Goal: Task Accomplishment & Management: Complete application form

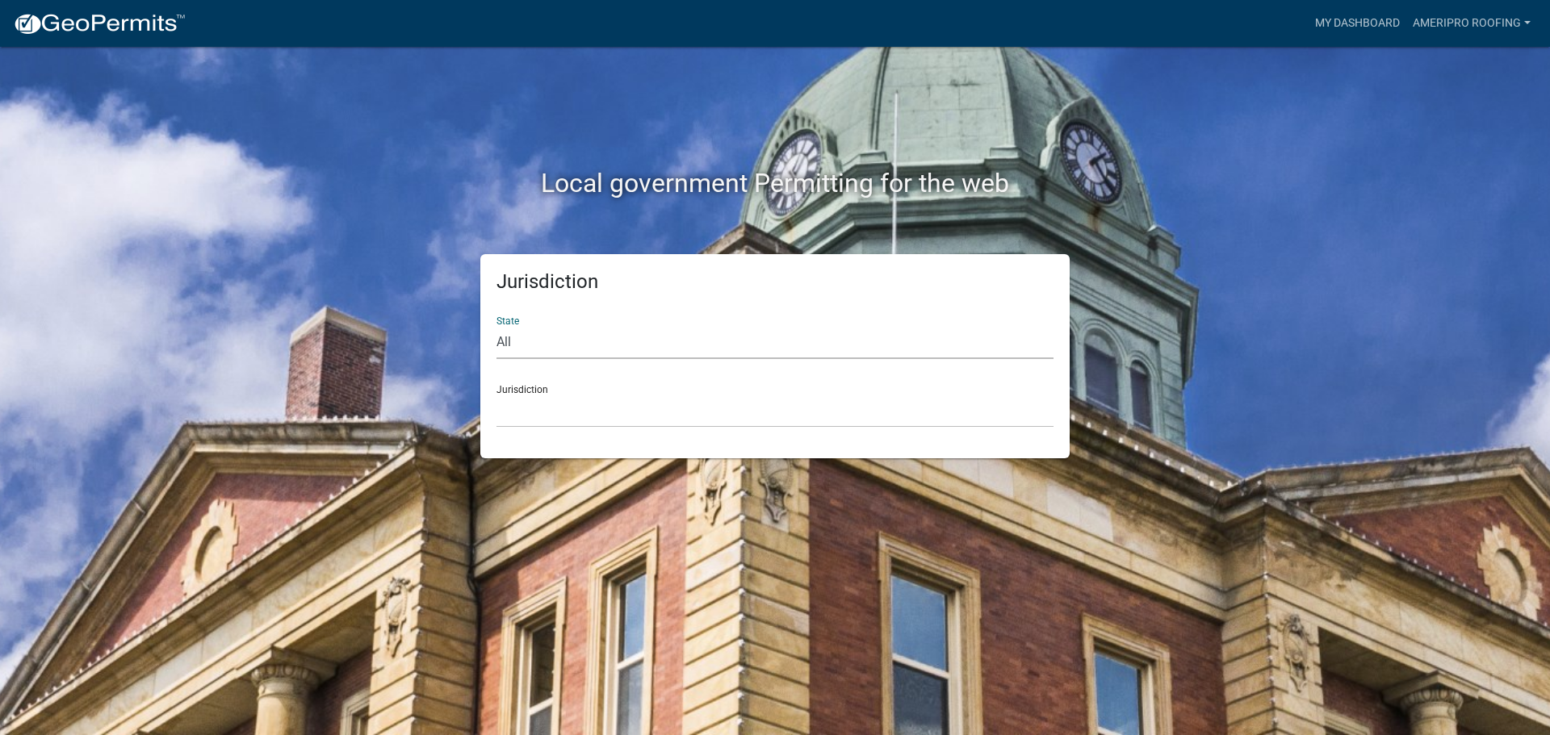
select select "[US_STATE]"
click at [496, 326] on select "All [US_STATE] [US_STATE] [US_STATE] [US_STATE] [US_STATE] [US_STATE] [US_STATE…" at bounding box center [774, 342] width 557 height 33
click at [557, 413] on select "City of [GEOGRAPHIC_DATA], [US_STATE] City of [GEOGRAPHIC_DATA], [US_STATE] Cit…" at bounding box center [774, 411] width 557 height 33
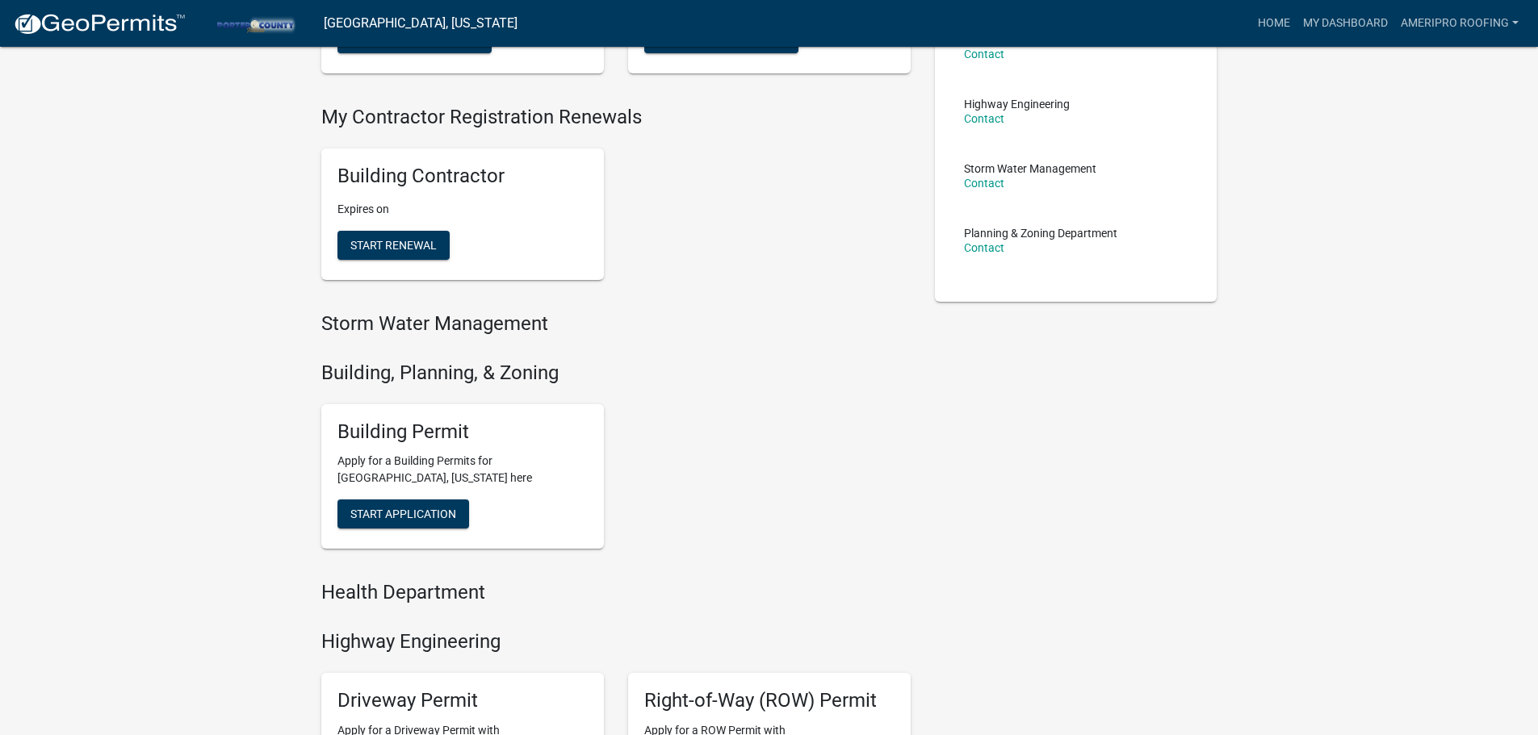
scroll to position [323, 0]
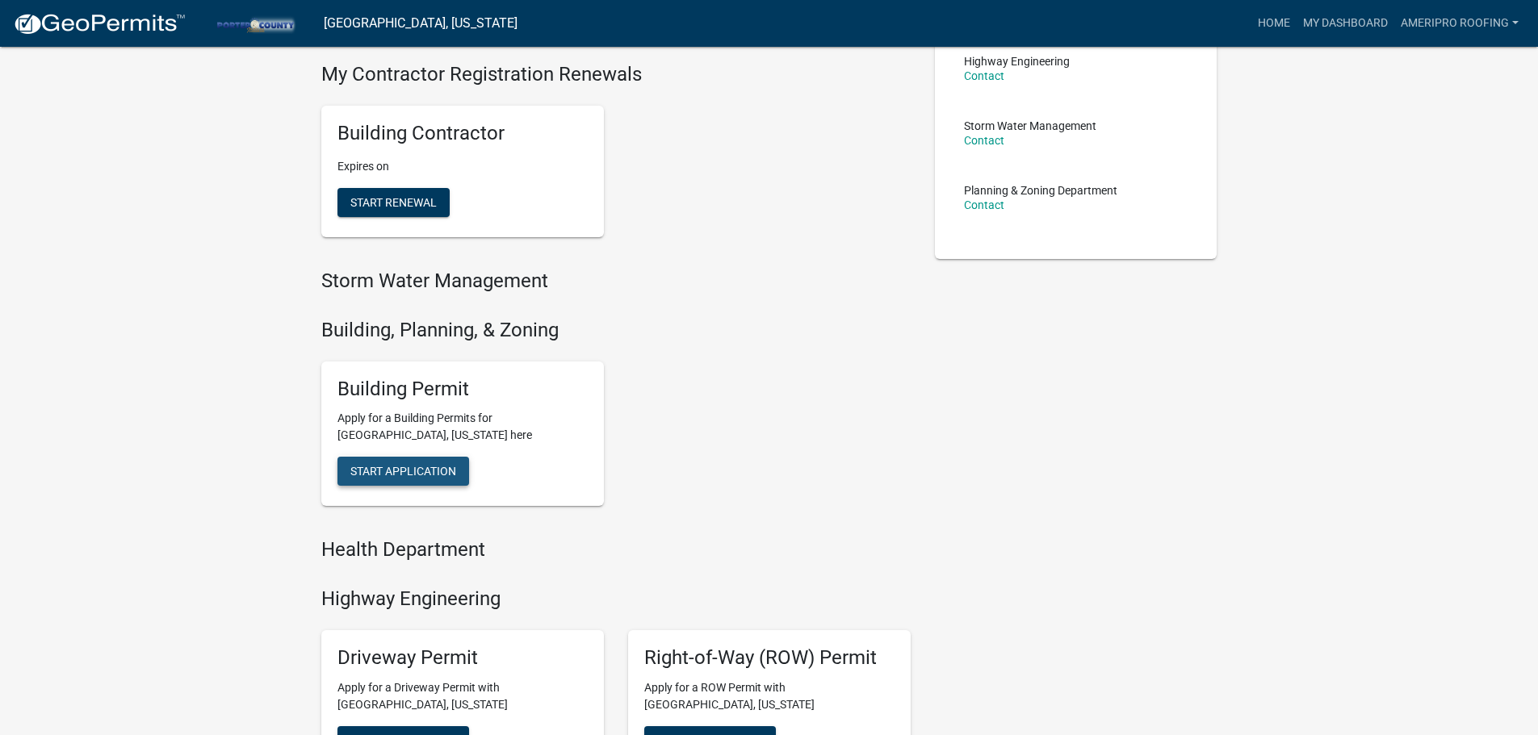
click at [438, 465] on span "Start Application" at bounding box center [403, 471] width 106 height 13
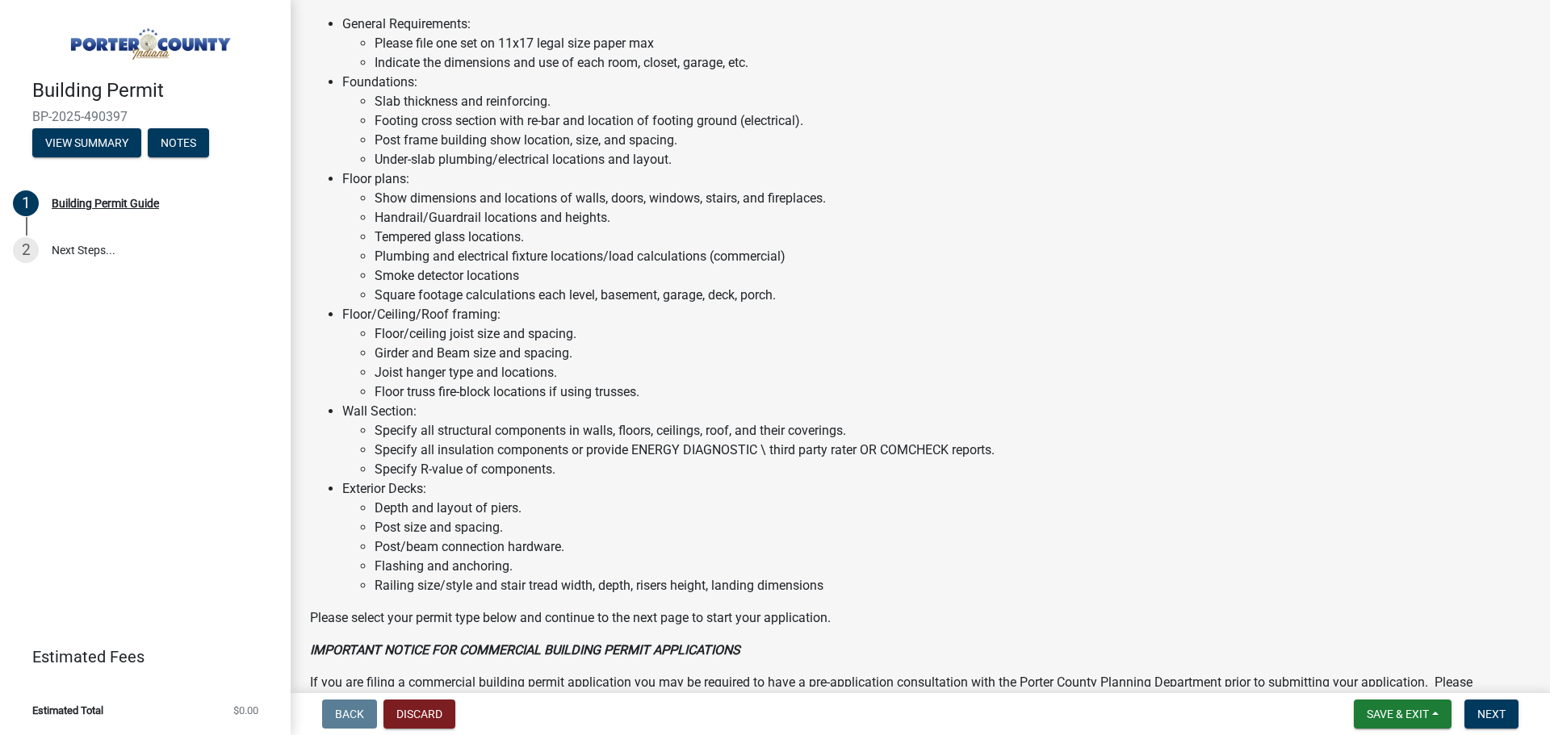
scroll to position [1091, 0]
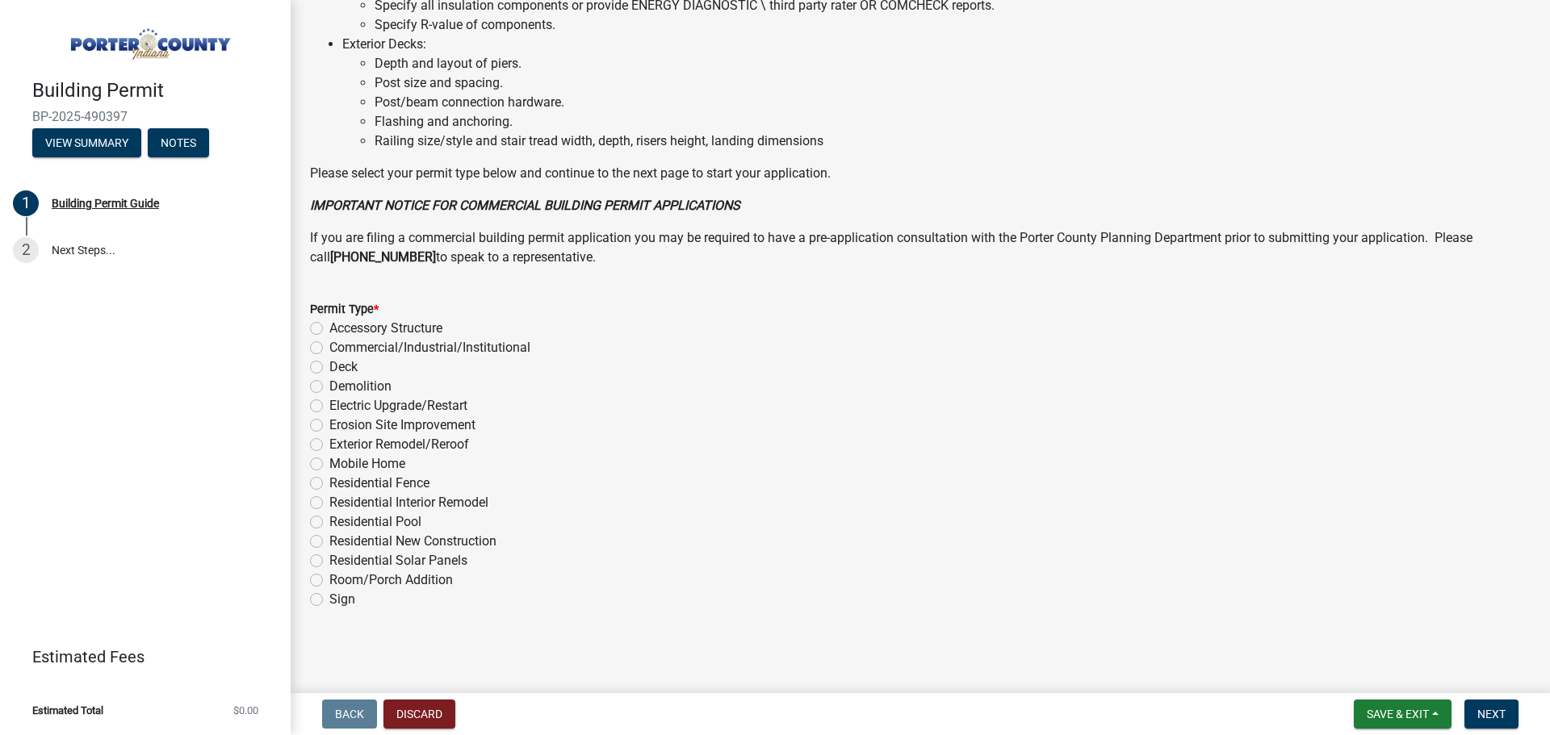
click at [329, 444] on label "Exterior Remodel/Reroof" at bounding box center [399, 444] width 140 height 19
click at [329, 444] on input "Exterior Remodel/Reroof" at bounding box center [334, 440] width 10 height 10
radio input "true"
click at [1494, 706] on button "Next" at bounding box center [1491, 714] width 54 height 29
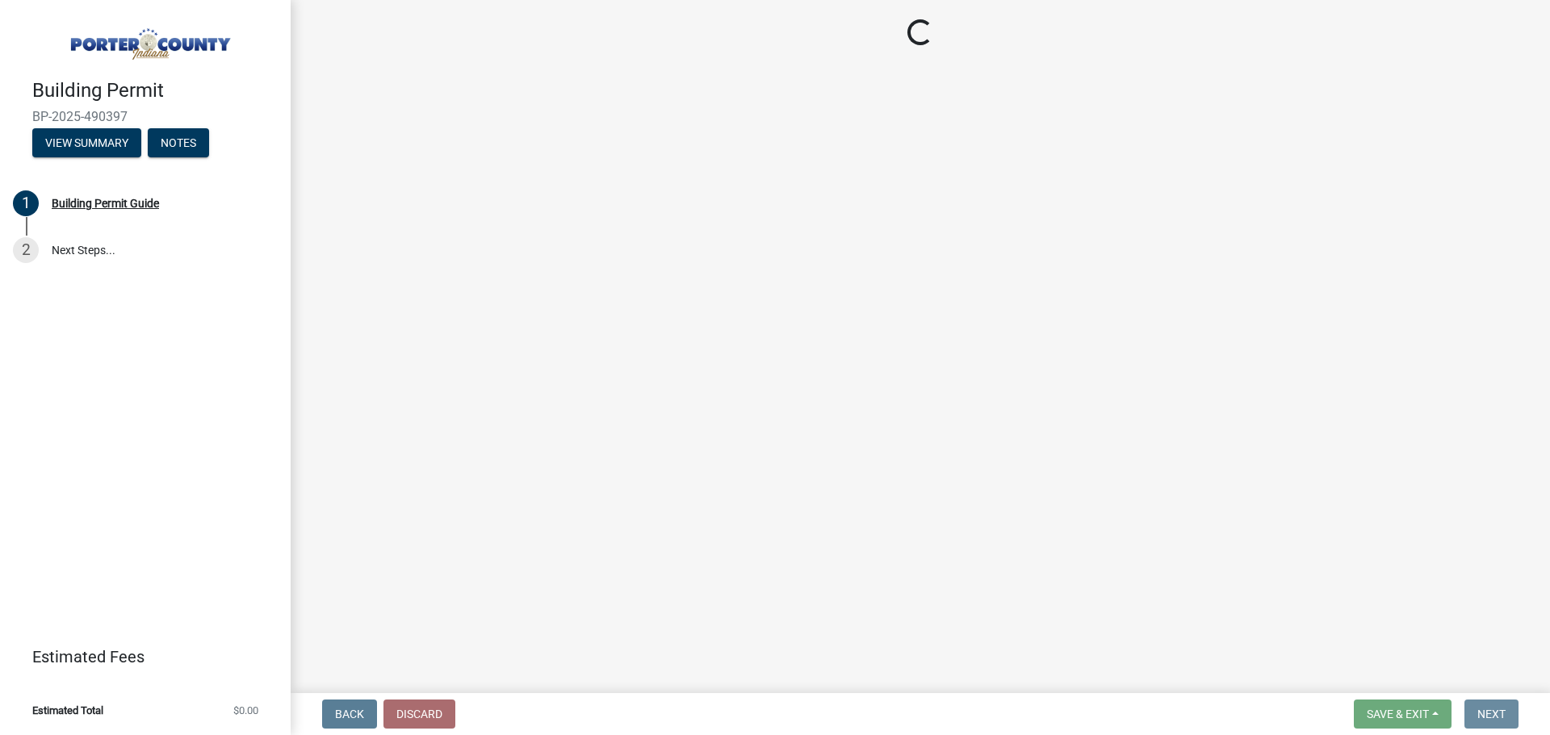
scroll to position [0, 0]
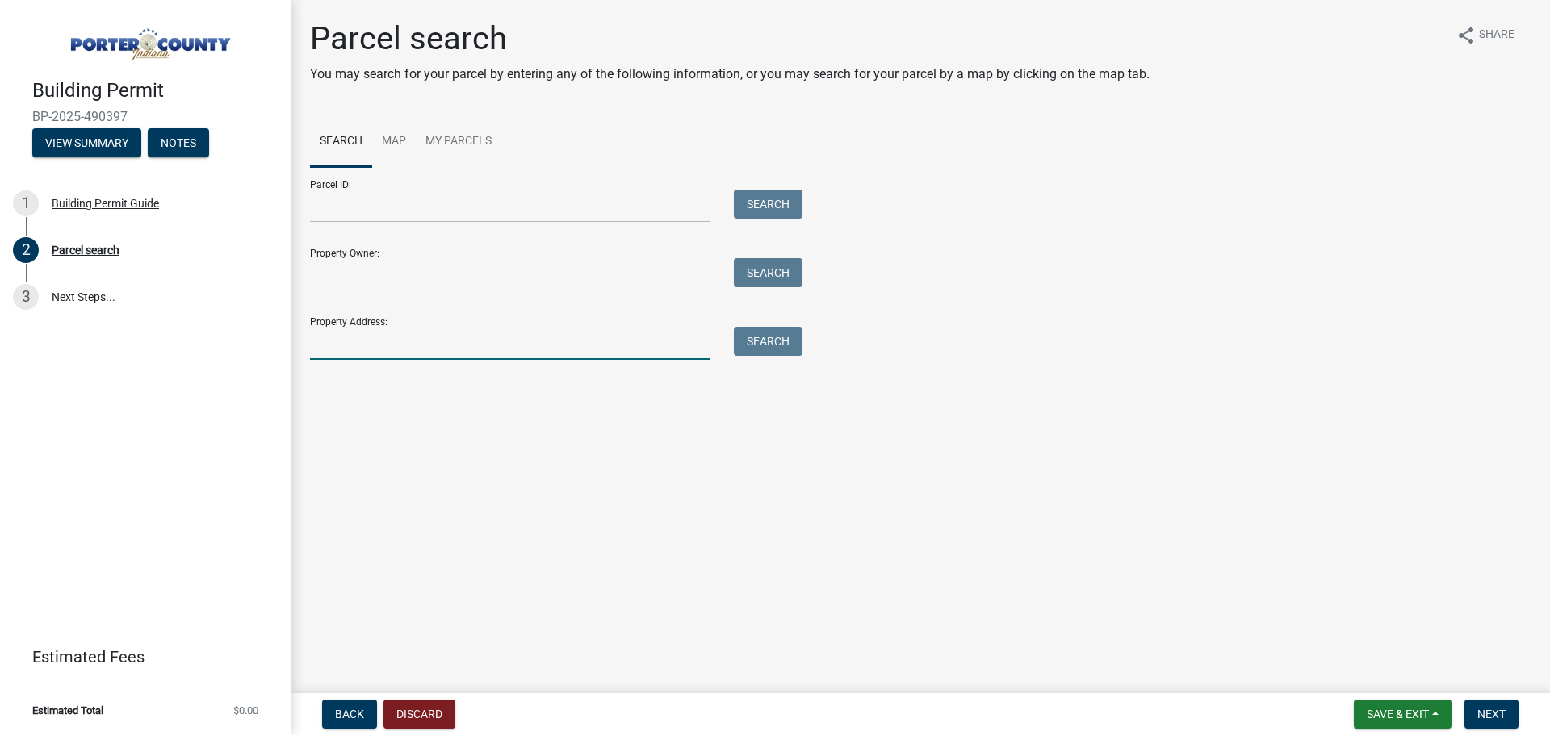
click at [388, 336] on input "Property Address:" at bounding box center [510, 343] width 400 height 33
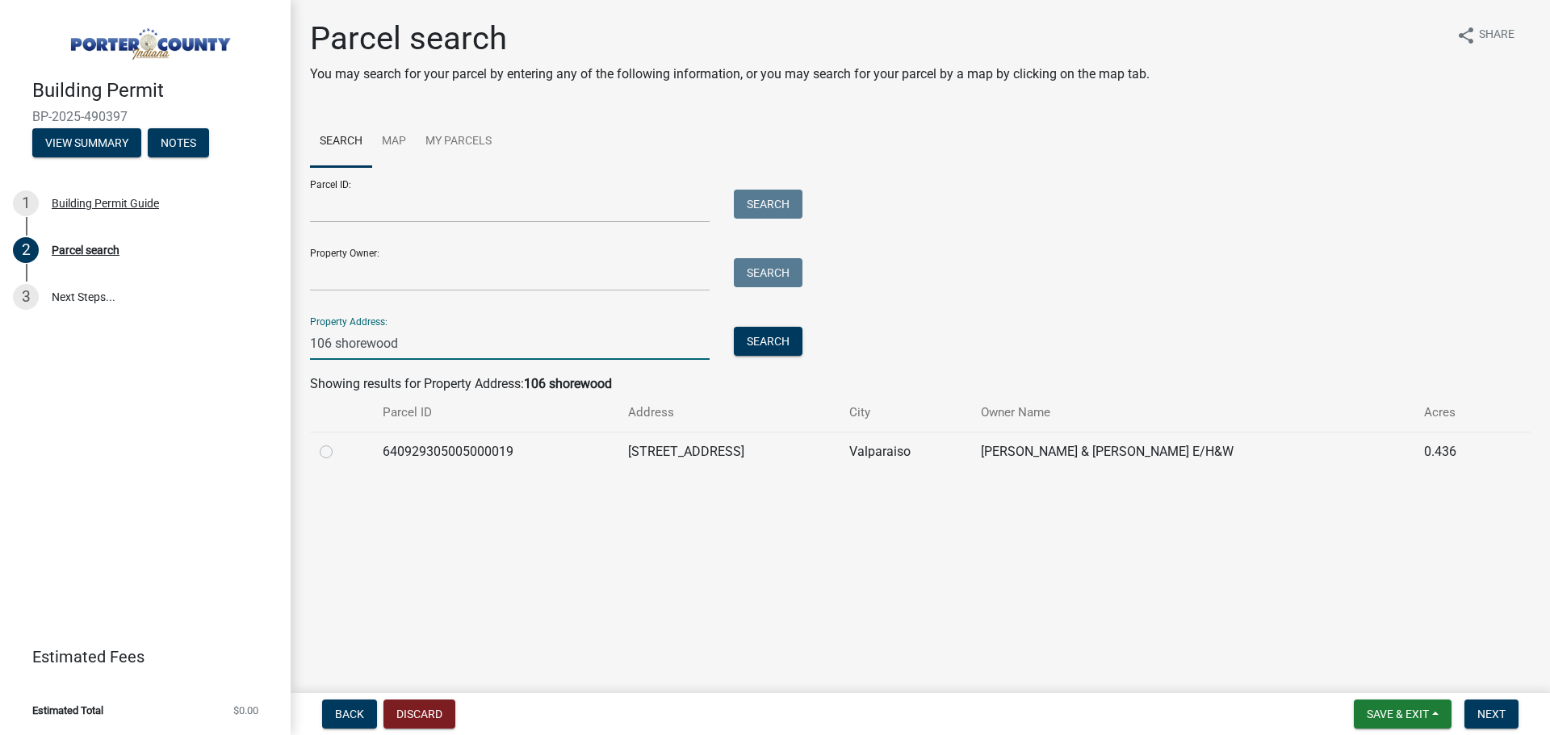
type input "106 shorewood"
click at [339, 442] on label at bounding box center [339, 442] width 0 height 0
click at [339, 451] on input "radio" at bounding box center [344, 447] width 10 height 10
radio input "true"
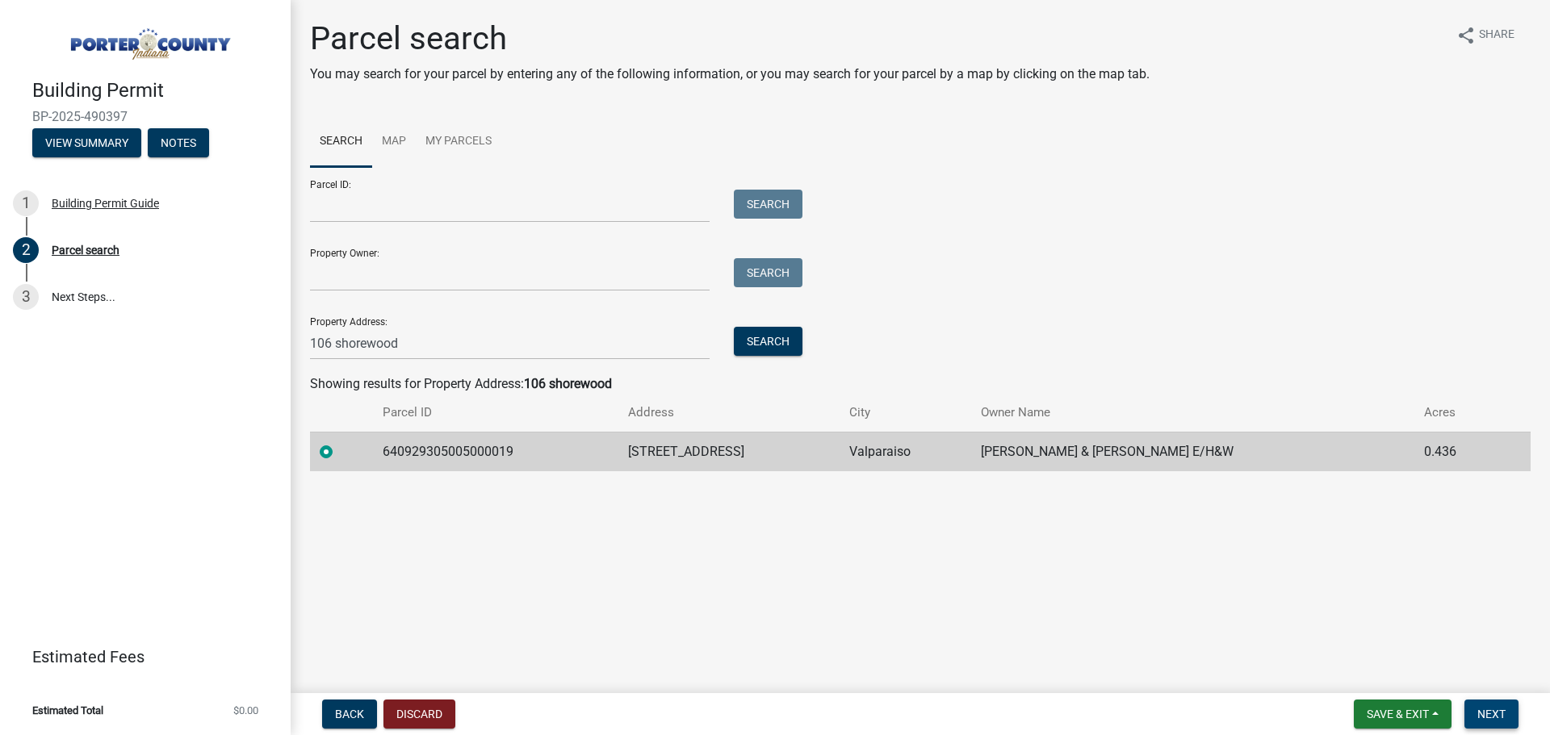
click at [1494, 702] on button "Next" at bounding box center [1491, 714] width 54 height 29
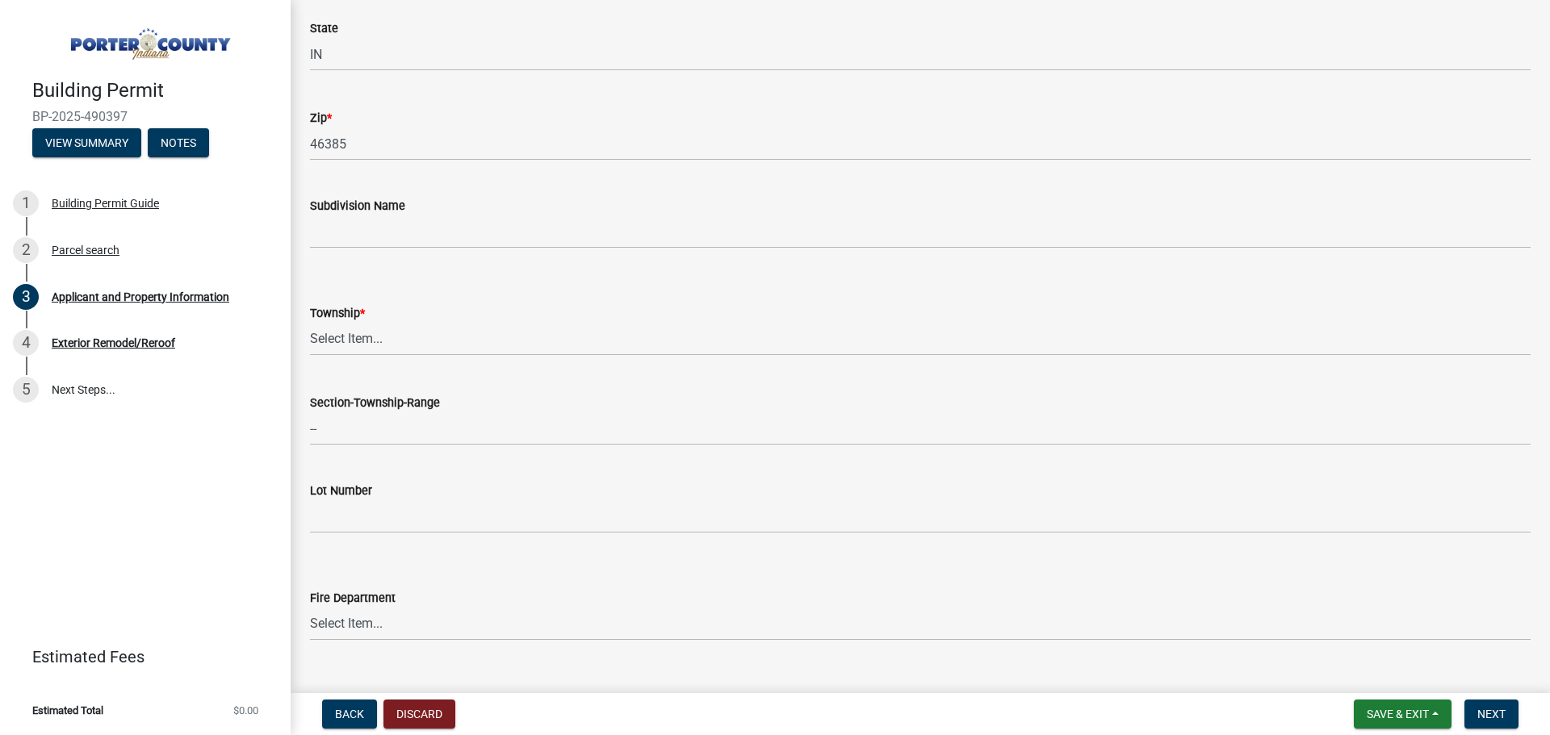
scroll to position [484, 0]
click at [426, 346] on select "Select Item... [PERSON_NAME][GEOGRAPHIC_DATA] [PERSON_NAME][GEOGRAPHIC_DATA] [G…" at bounding box center [920, 337] width 1221 height 33
click at [310, 321] on select "Select Item... [PERSON_NAME][GEOGRAPHIC_DATA] [PERSON_NAME][GEOGRAPHIC_DATA] [G…" at bounding box center [920, 337] width 1221 height 33
select select "42deca87-6946-4ced-a5f6-3d6cc7cfc8d2"
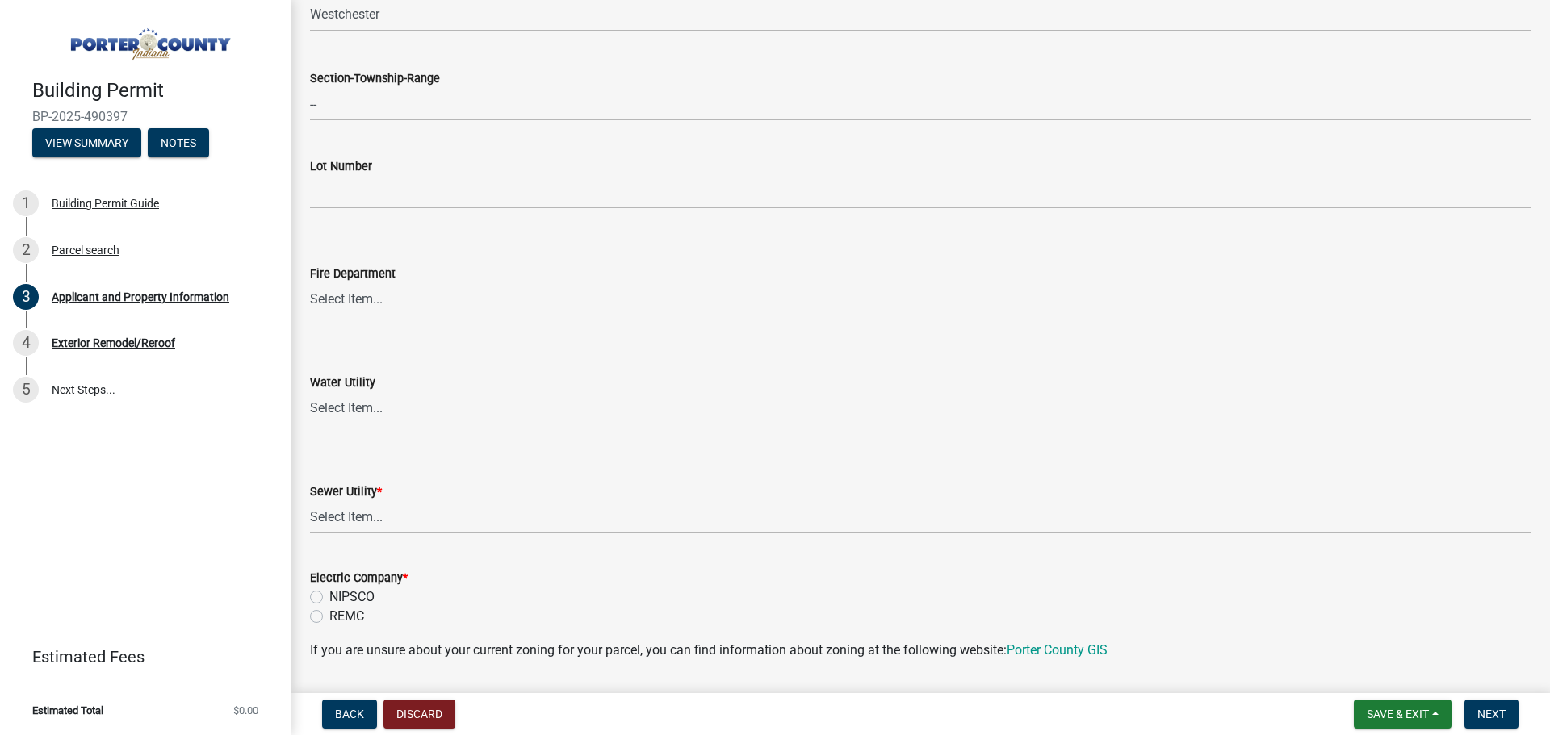
scroll to position [1049, 0]
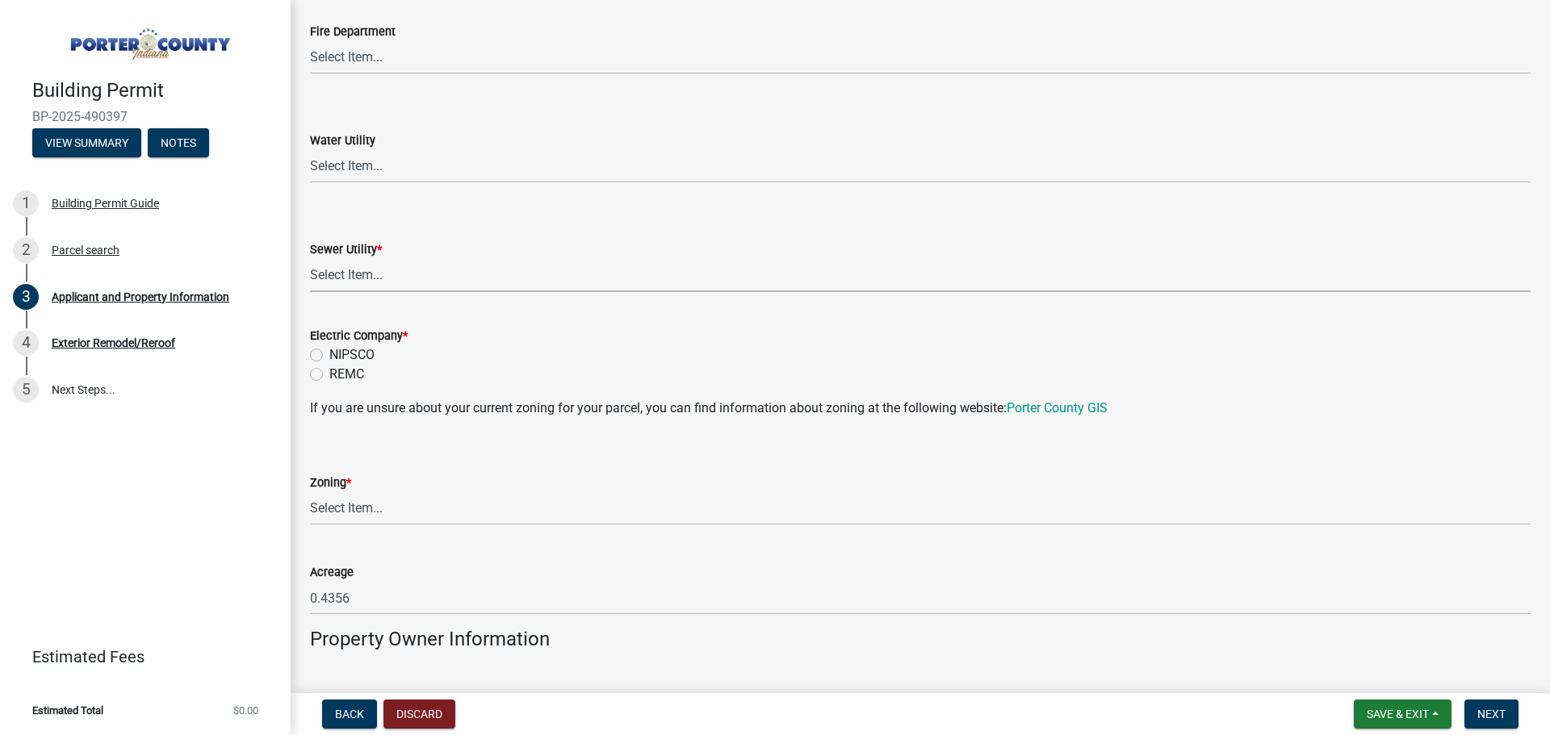
click at [381, 274] on select "Select Item... Aqua [US_STATE] Inc Damon Run Falling Waters Lake Eliza - LEACD …" at bounding box center [920, 275] width 1221 height 33
click at [310, 259] on select "Select Item... Aqua [US_STATE] Inc Damon Run Falling Waters Lake Eliza - LEACD …" at bounding box center [920, 275] width 1221 height 33
select select "c796f995-08fe-487b-a20e-70ab553361d3"
click at [329, 354] on label "NIPSCO" at bounding box center [351, 355] width 45 height 19
click at [329, 354] on input "NIPSCO" at bounding box center [334, 351] width 10 height 10
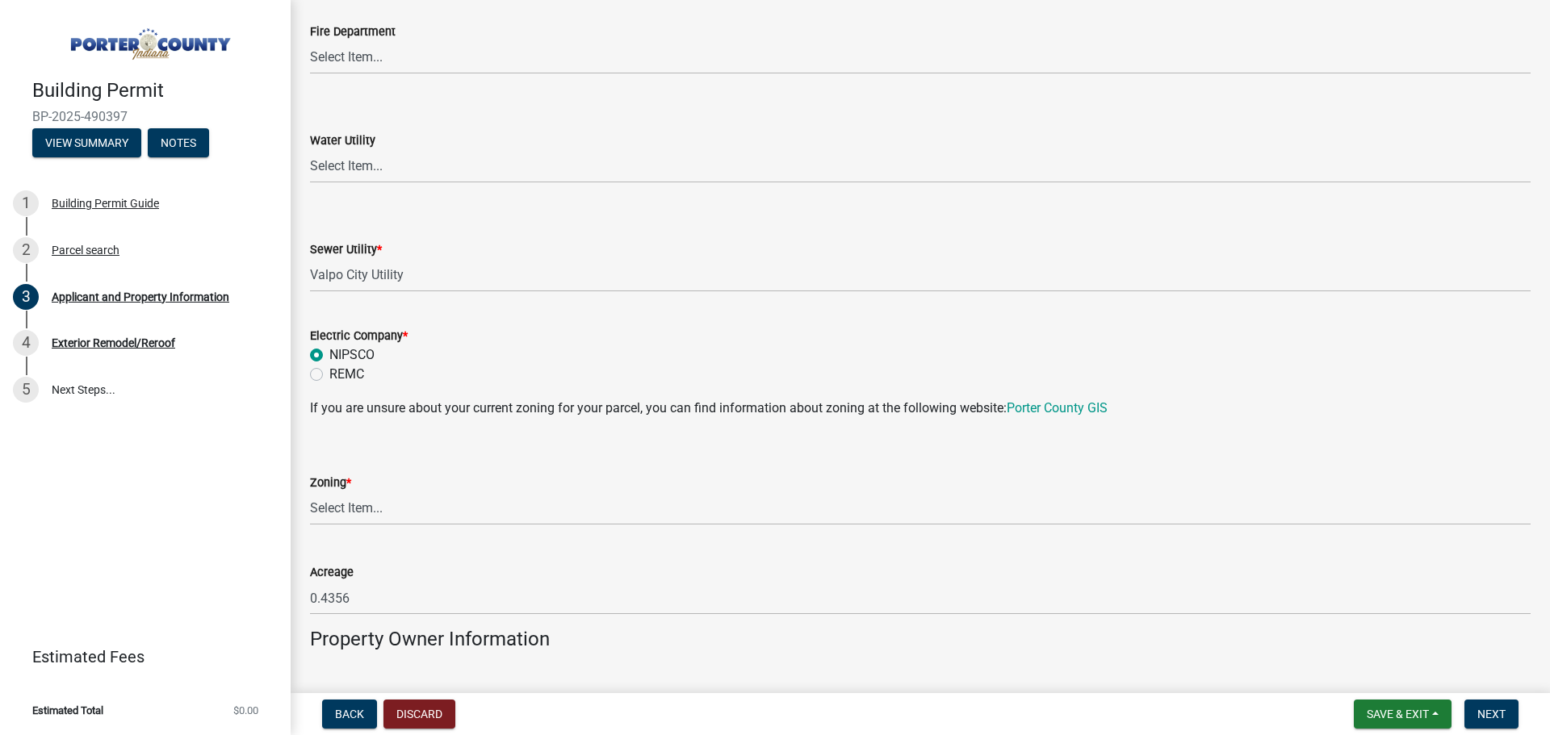
radio input "true"
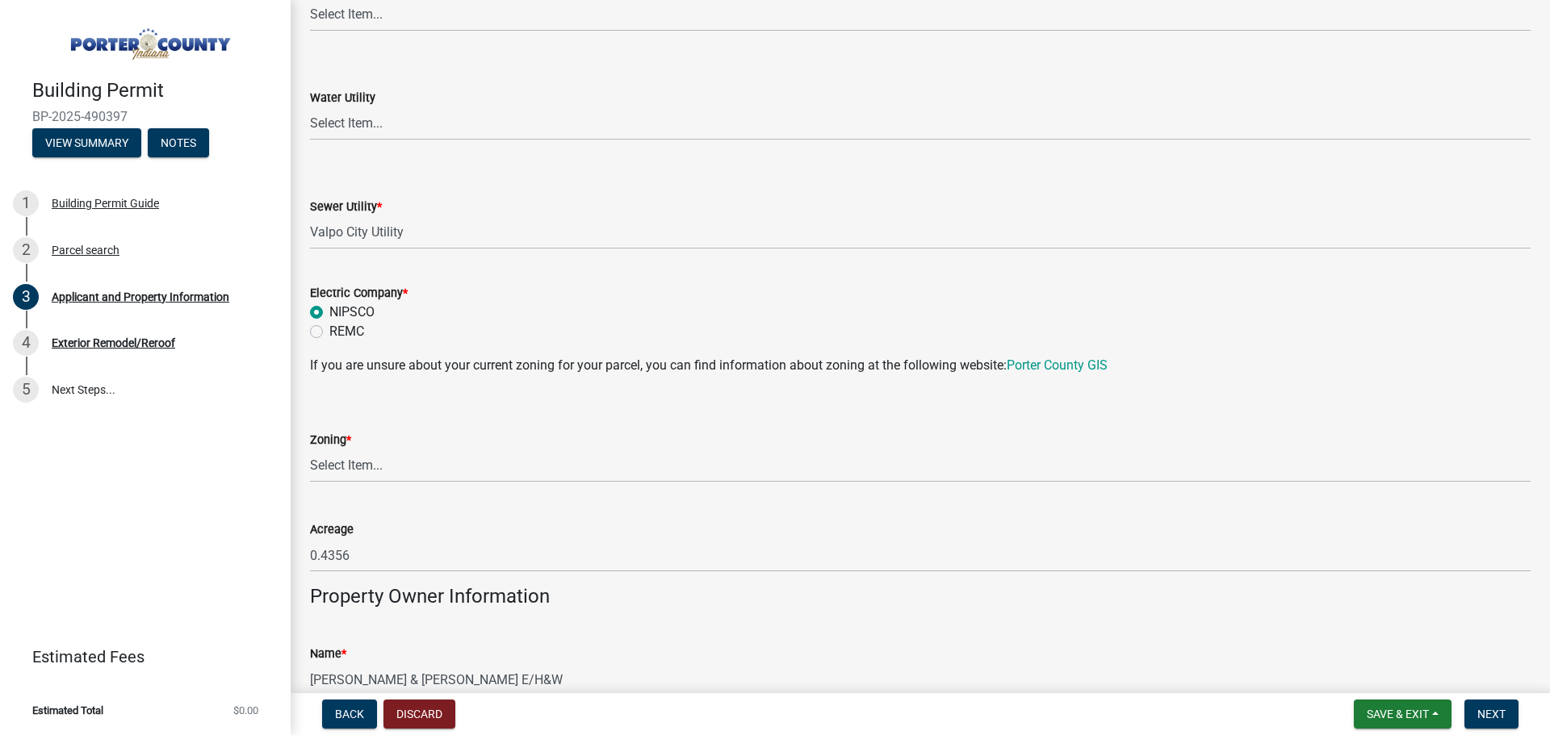
scroll to position [1130, 0]
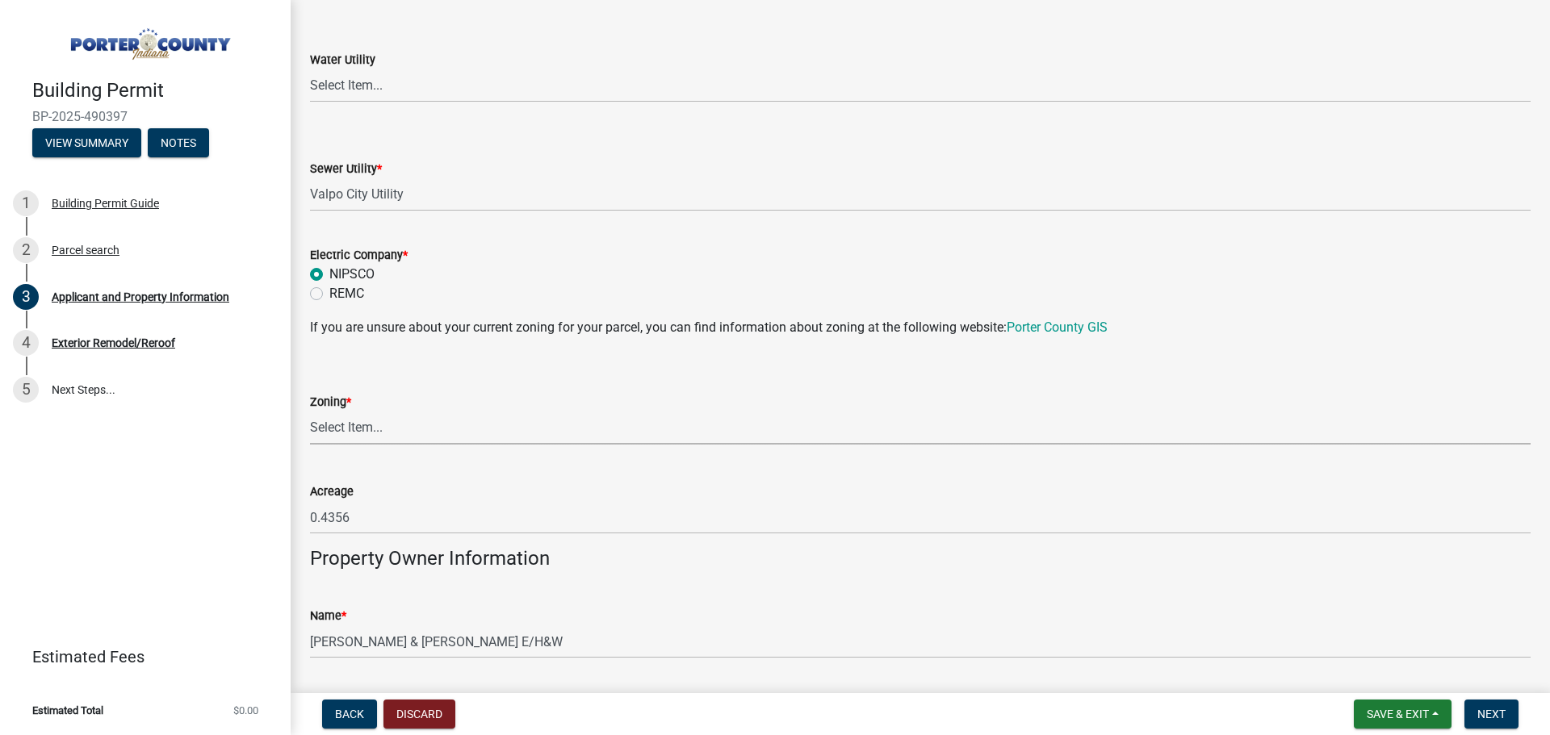
click at [361, 422] on select "Select Item... A1 A2 CH CM CN I1 I2 I3 IN MP OT P1 P2 PUD R1 R2 R3 R4 RL RR" at bounding box center [920, 428] width 1221 height 33
click at [310, 412] on select "Select Item... A1 A2 CH CM CN I1 I2 I3 IN MP OT P1 P2 PUD R1 R2 R3 R4 RL RR" at bounding box center [920, 428] width 1221 height 33
select select "271bd504-2c49-4a3f-937e-0db1d3436bac"
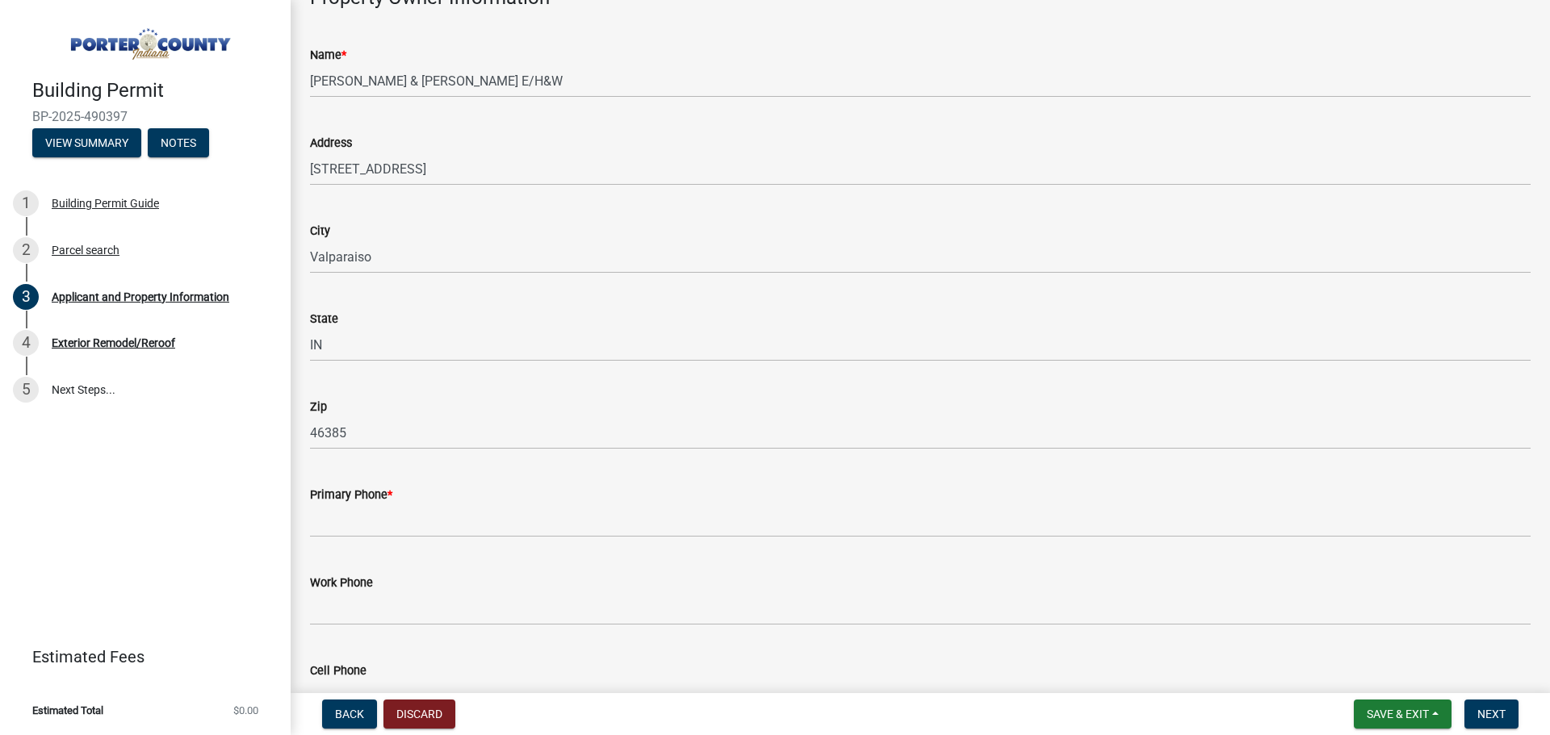
scroll to position [1776, 0]
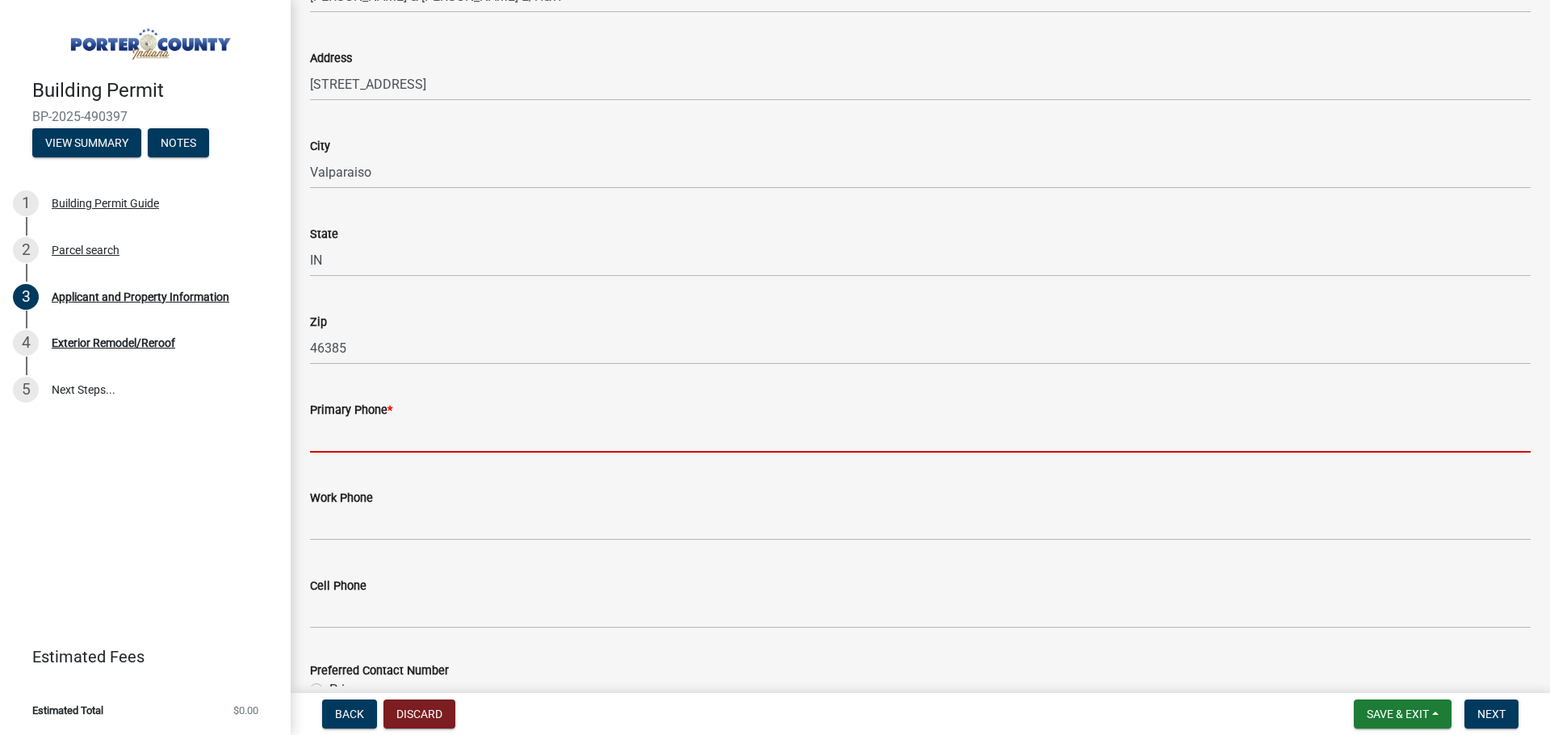
click at [423, 430] on input "Primary Phone *" at bounding box center [920, 436] width 1221 height 33
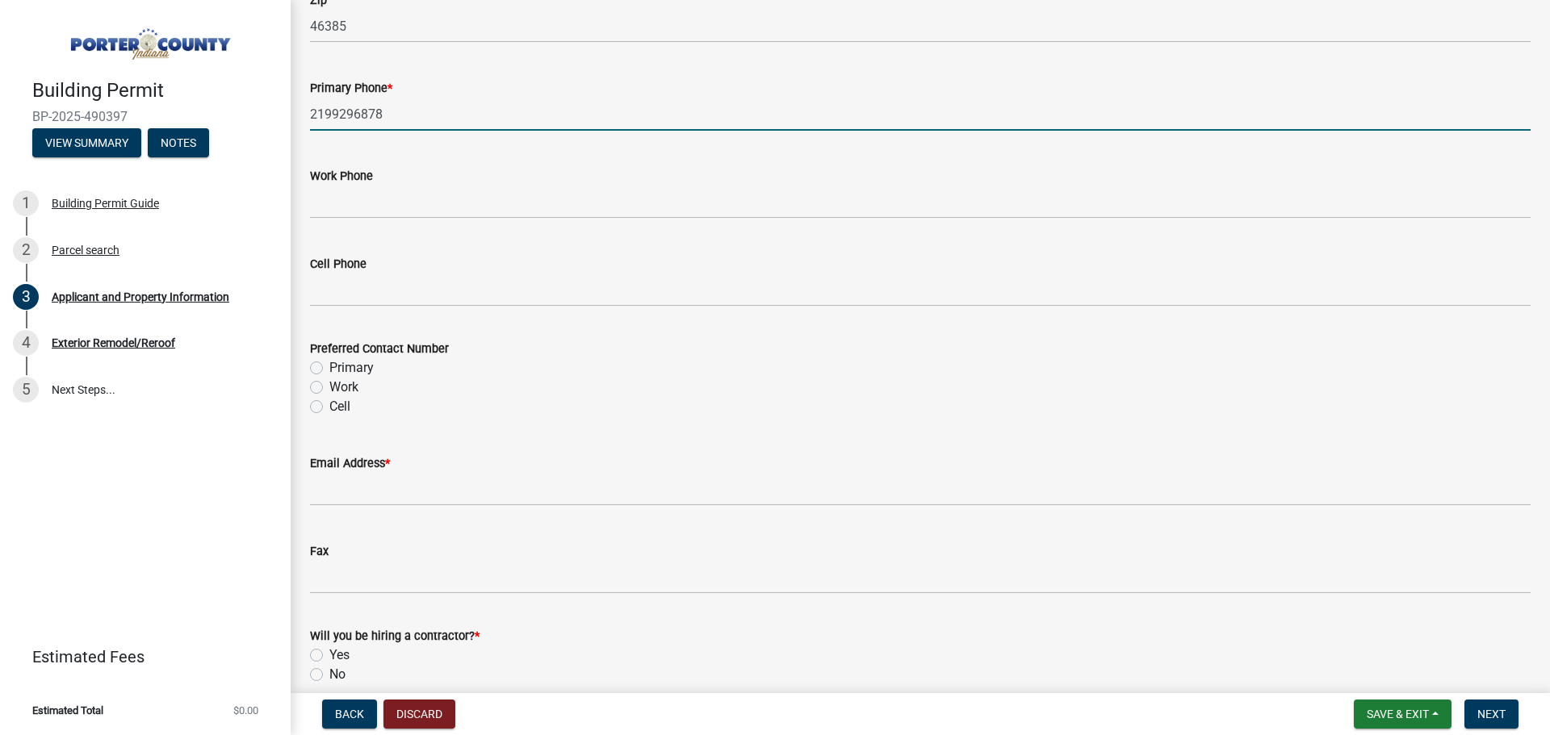
scroll to position [2099, 0]
type input "2199296878"
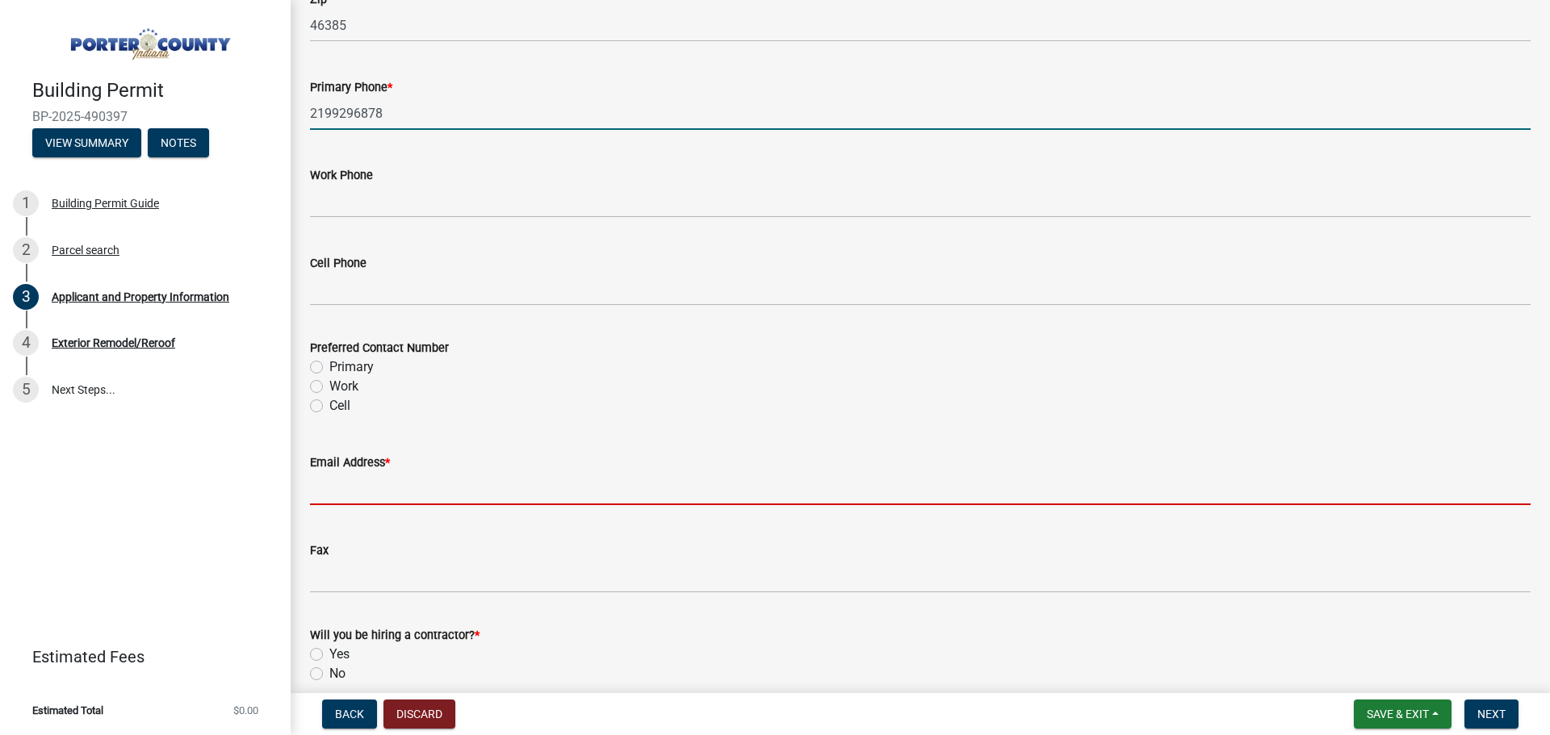
click at [361, 494] on input "Email Address *" at bounding box center [920, 488] width 1221 height 33
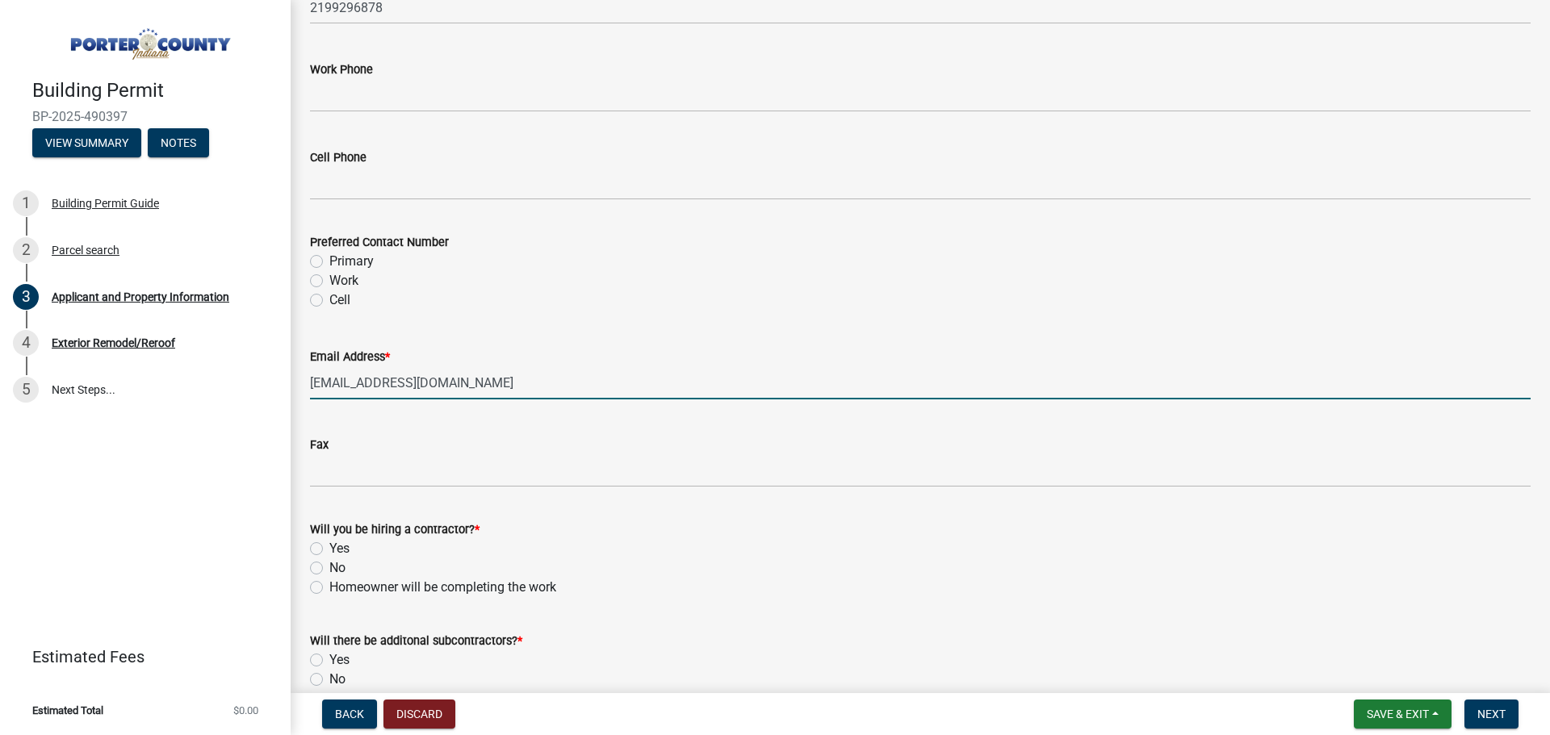
scroll to position [2285, 0]
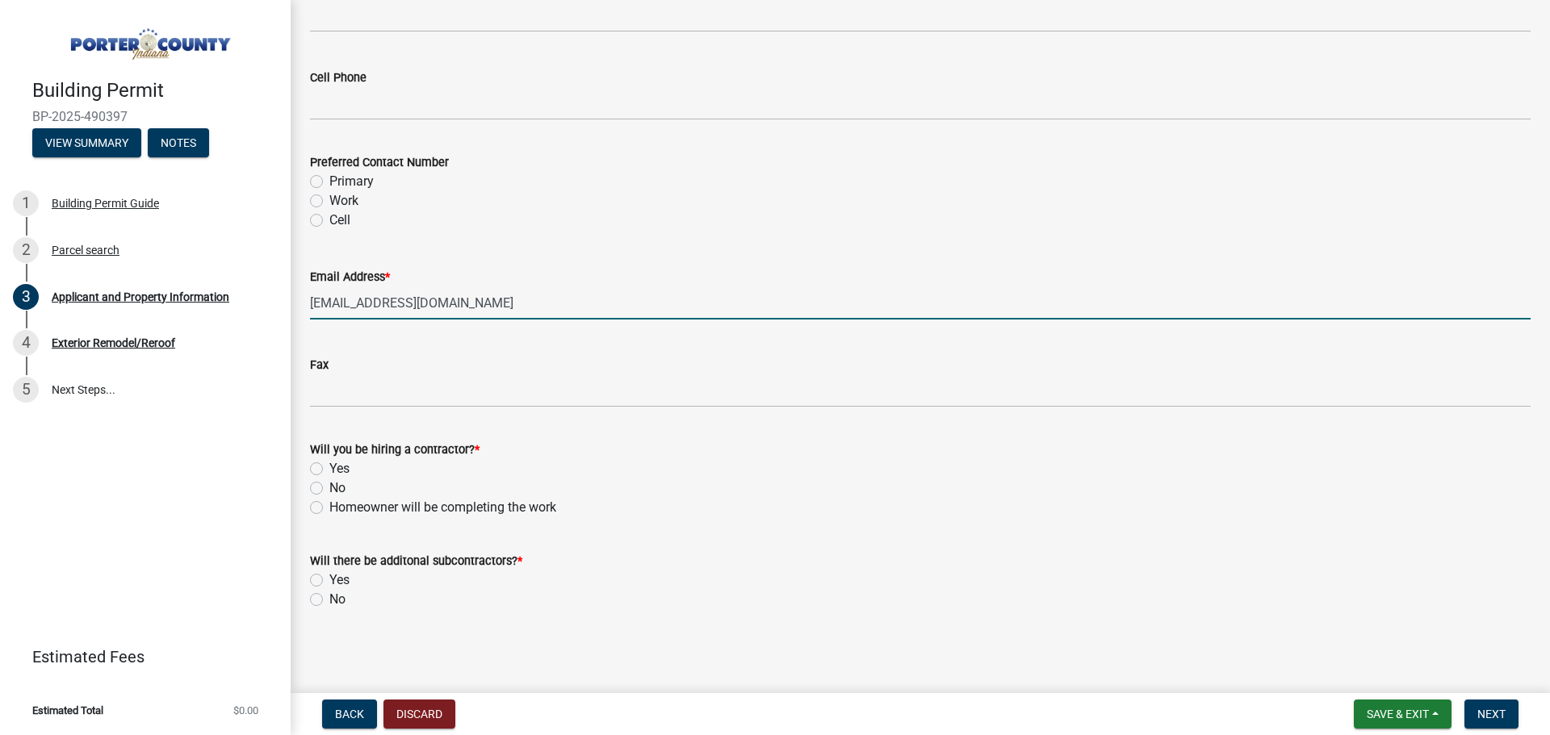
type input "[EMAIL_ADDRESS][DOMAIN_NAME]"
click at [329, 464] on label "Yes" at bounding box center [339, 468] width 20 height 19
click at [329, 464] on input "Yes" at bounding box center [334, 464] width 10 height 10
radio input "true"
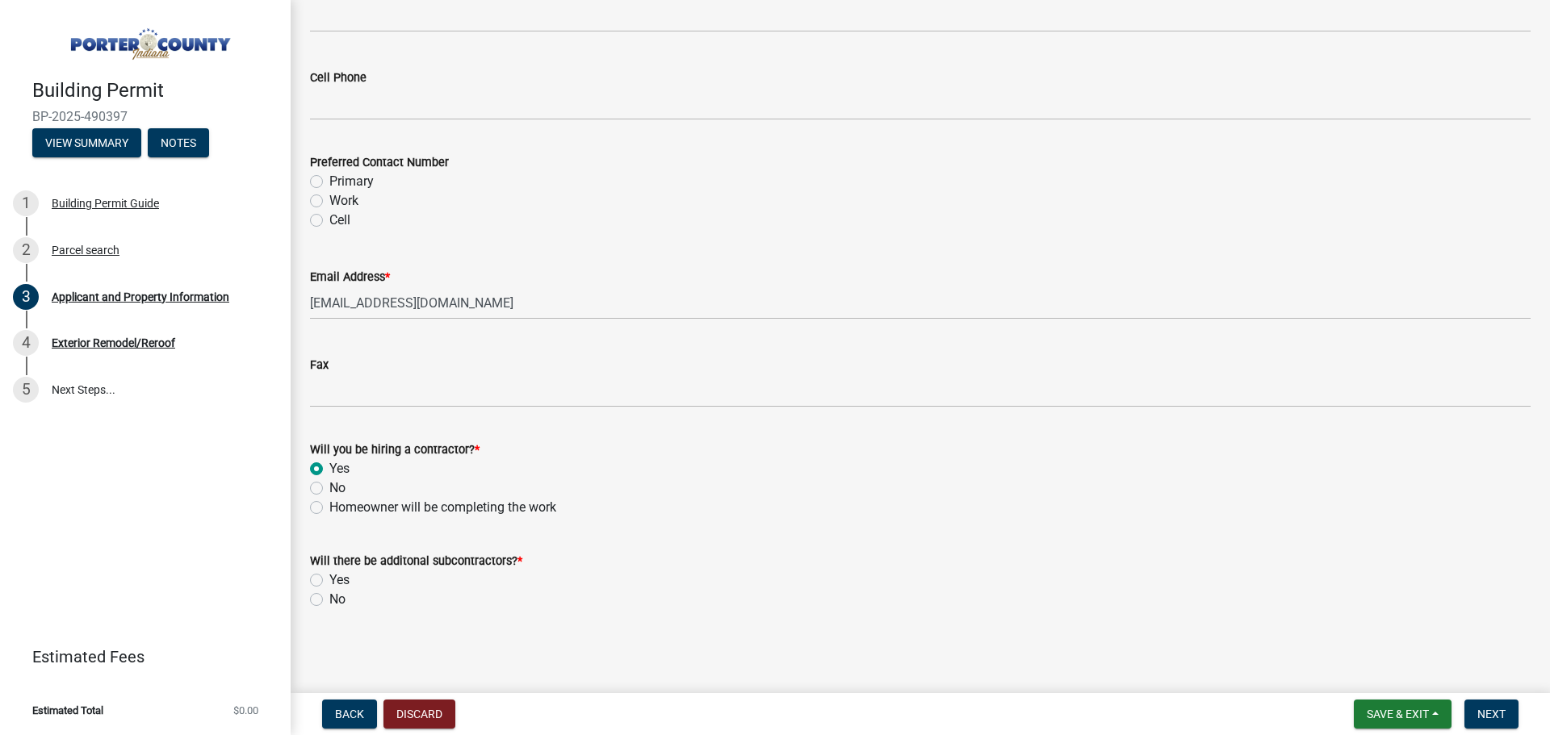
click at [329, 601] on label "No" at bounding box center [337, 599] width 16 height 19
click at [329, 601] on input "No" at bounding box center [334, 595] width 10 height 10
radio input "true"
click at [1469, 715] on button "Next" at bounding box center [1491, 714] width 54 height 29
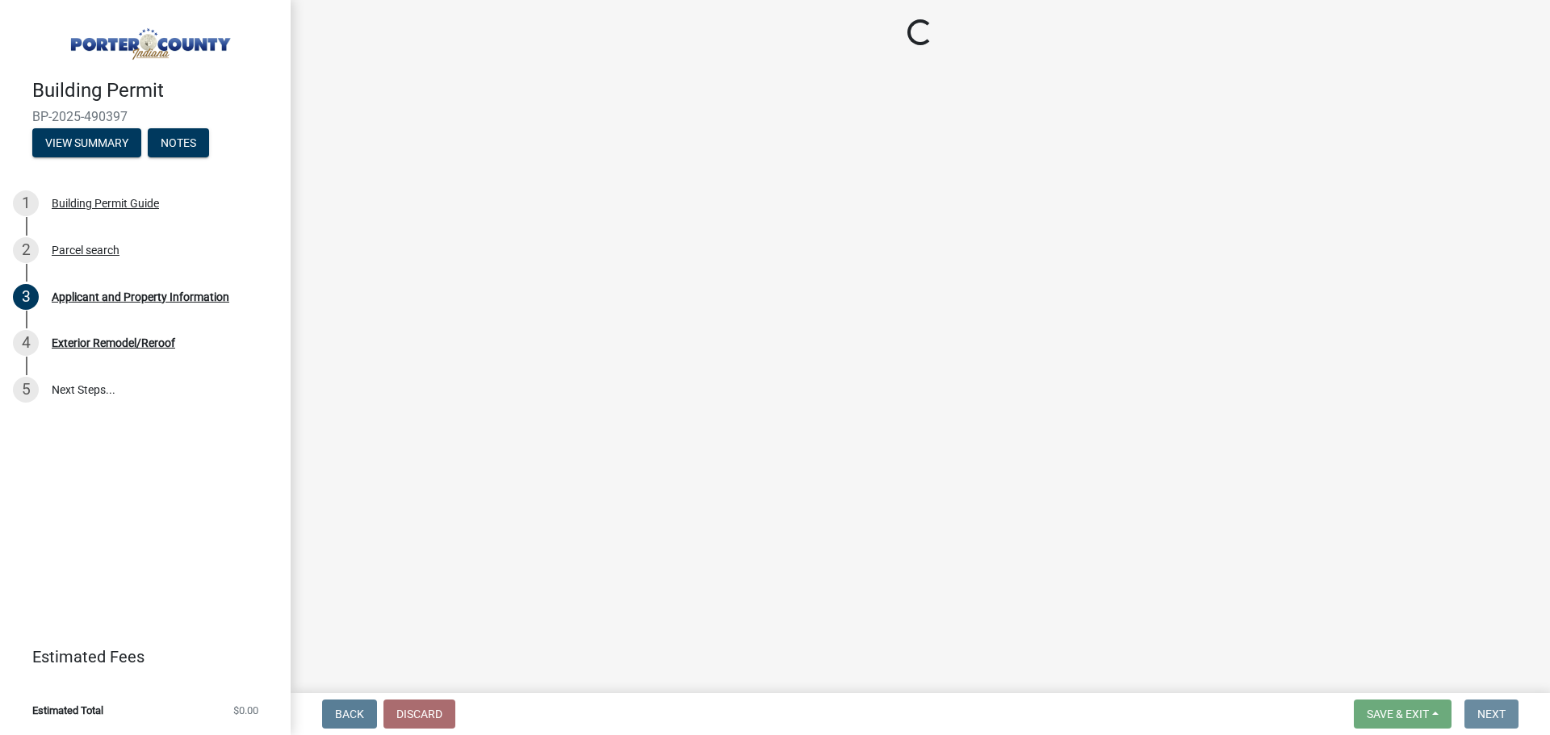
scroll to position [0, 0]
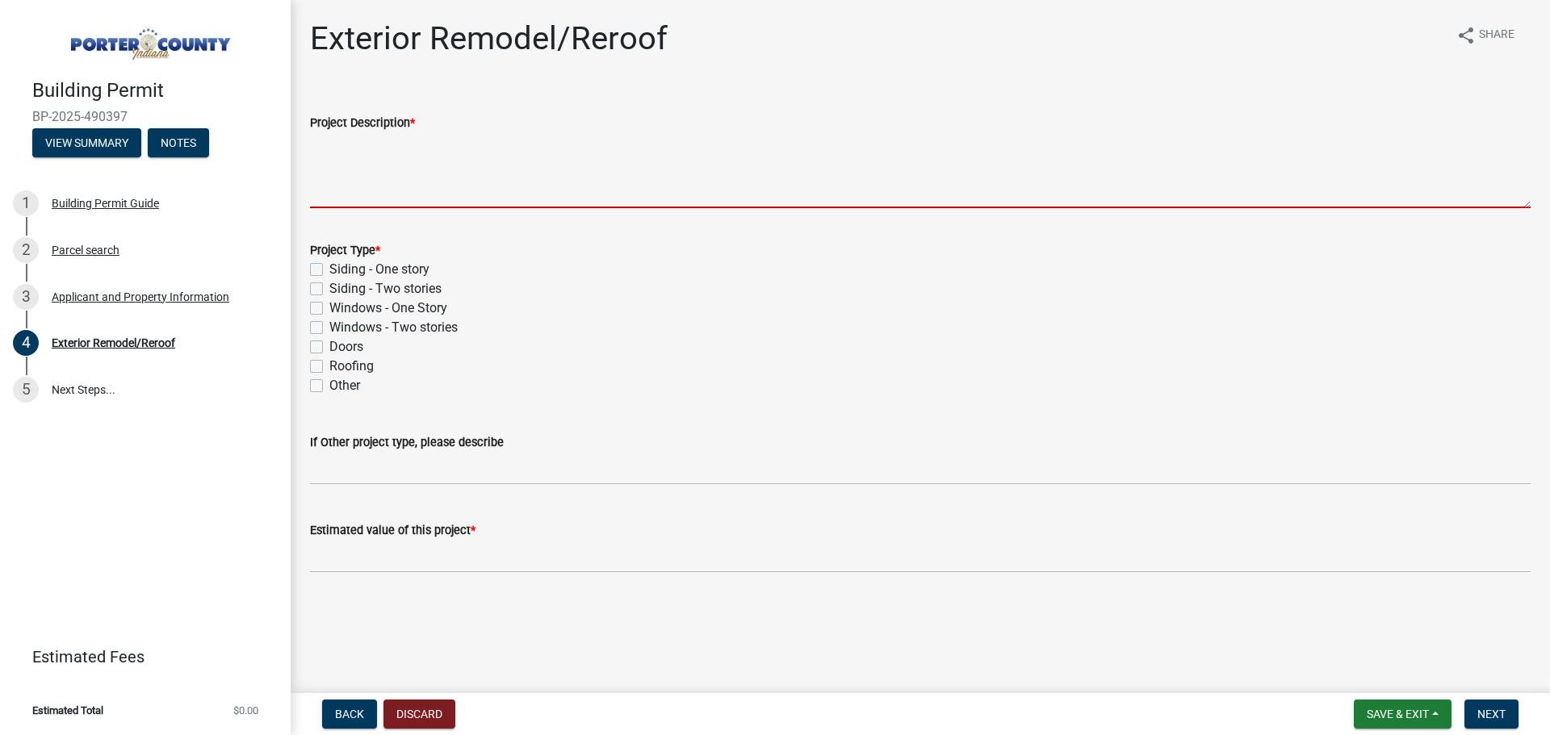
click at [555, 181] on textarea "Project Description *" at bounding box center [920, 170] width 1221 height 76
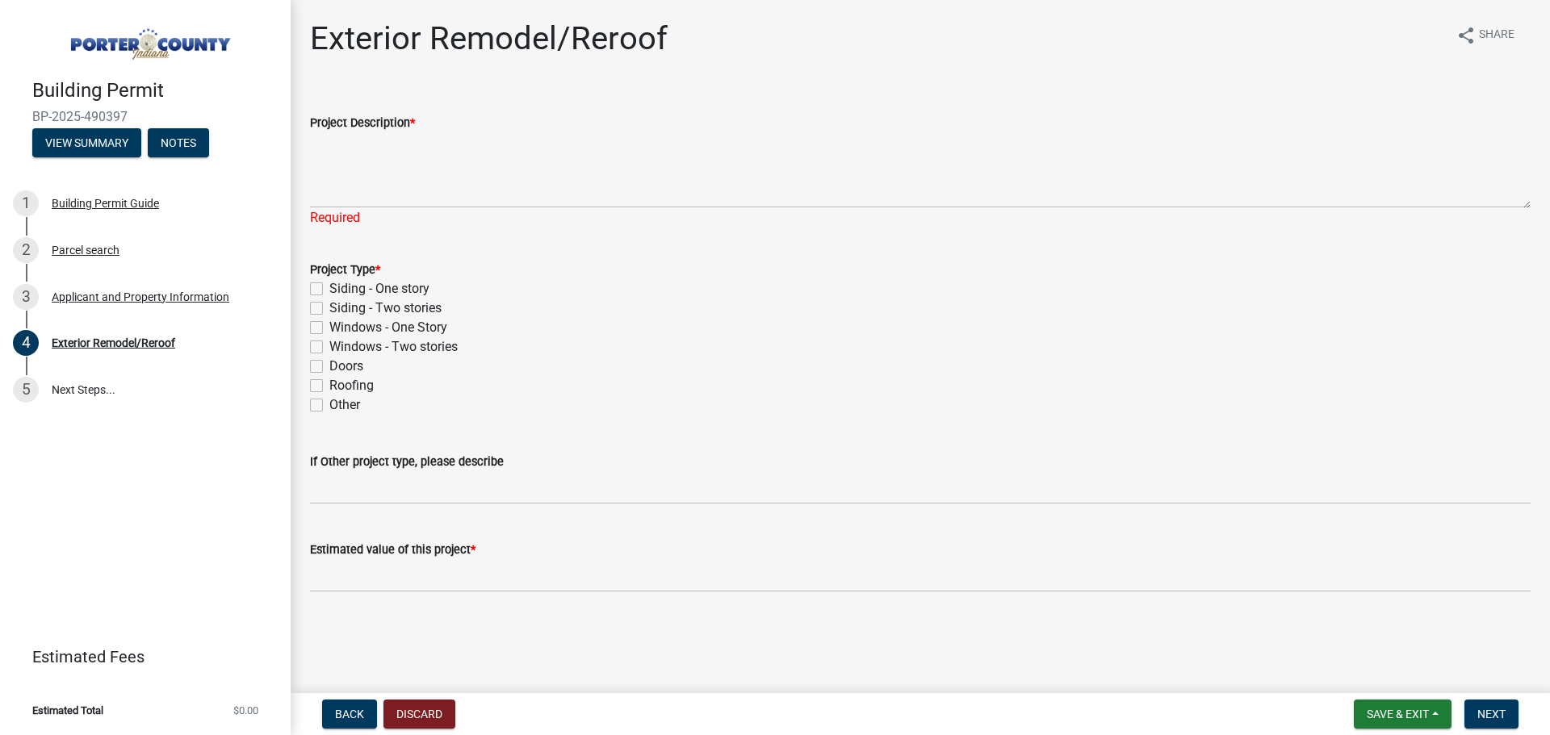
click at [329, 290] on label "Siding - One story" at bounding box center [379, 288] width 100 height 19
click at [329, 290] on input "Siding - One story" at bounding box center [334, 284] width 10 height 10
checkbox input "true"
checkbox input "false"
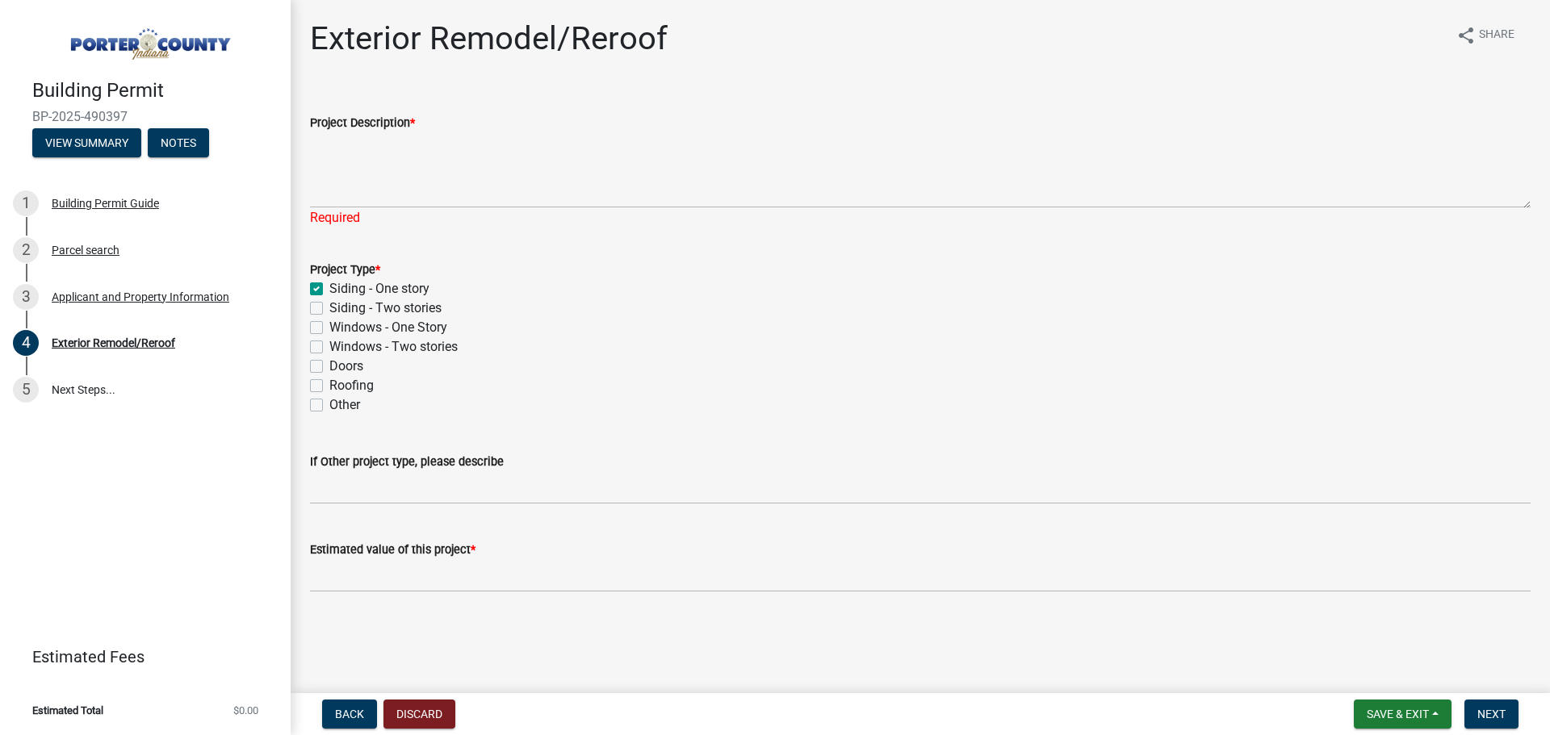
checkbox input "false"
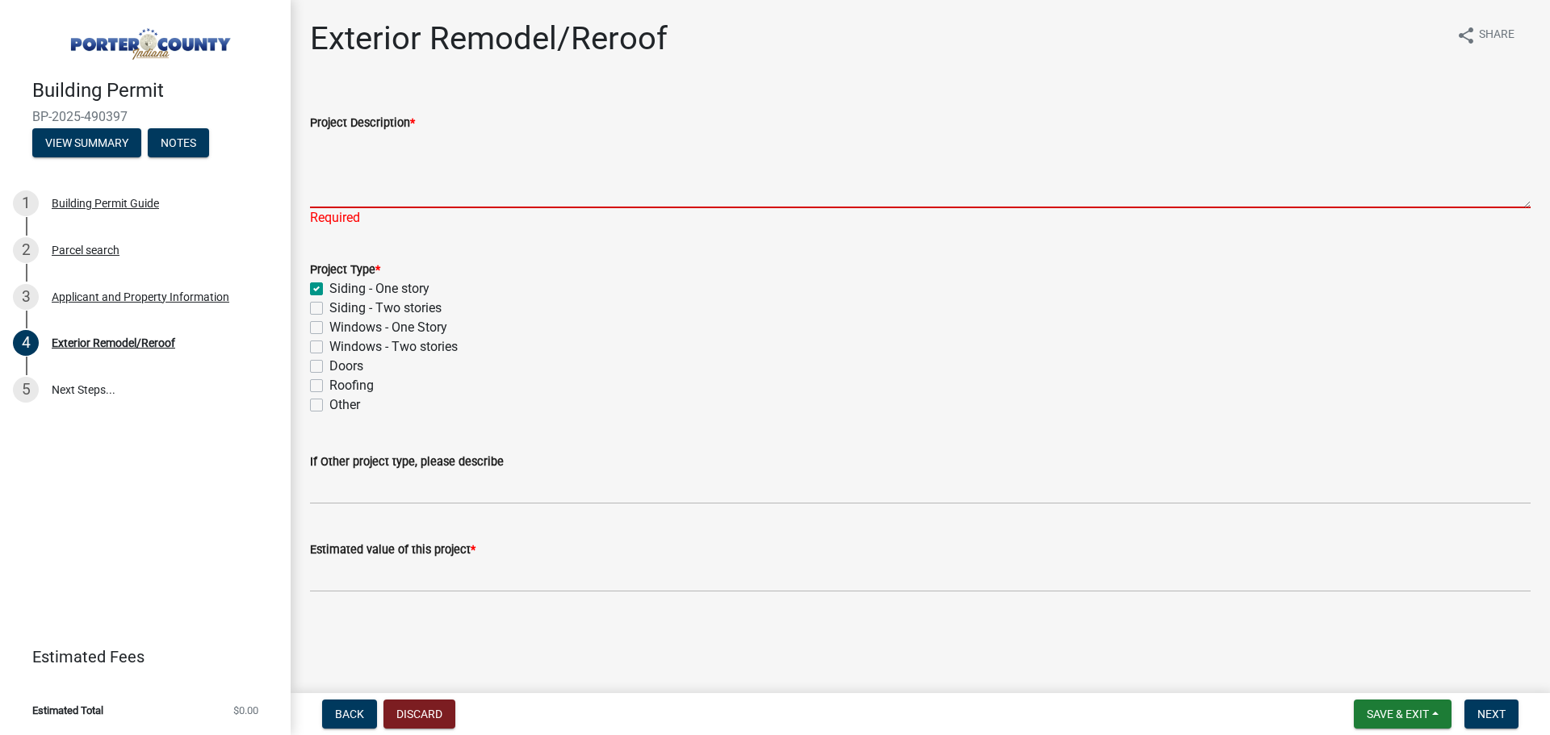
click at [374, 176] on textarea "Project Description *" at bounding box center [920, 170] width 1221 height 76
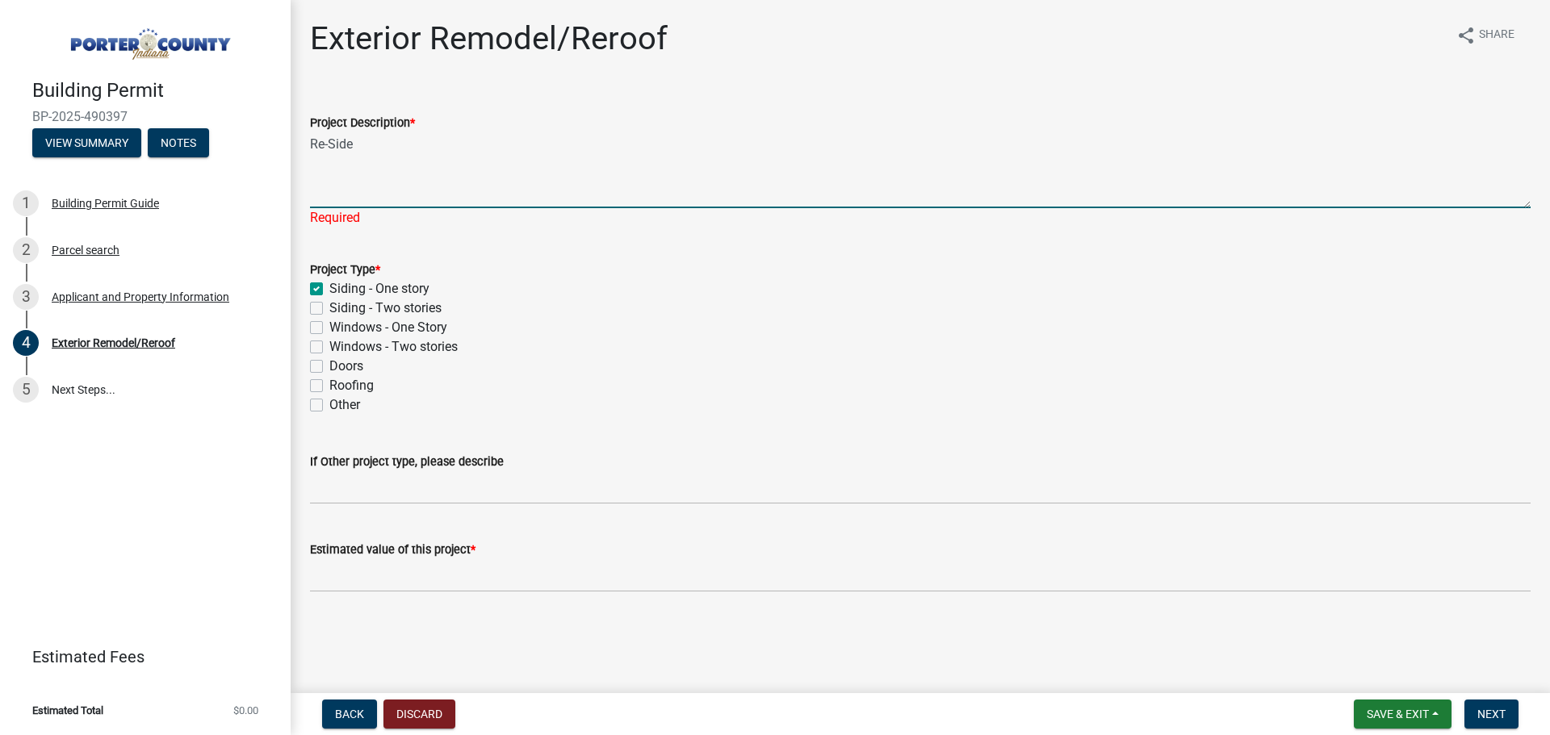
type textarea "Re-Side"
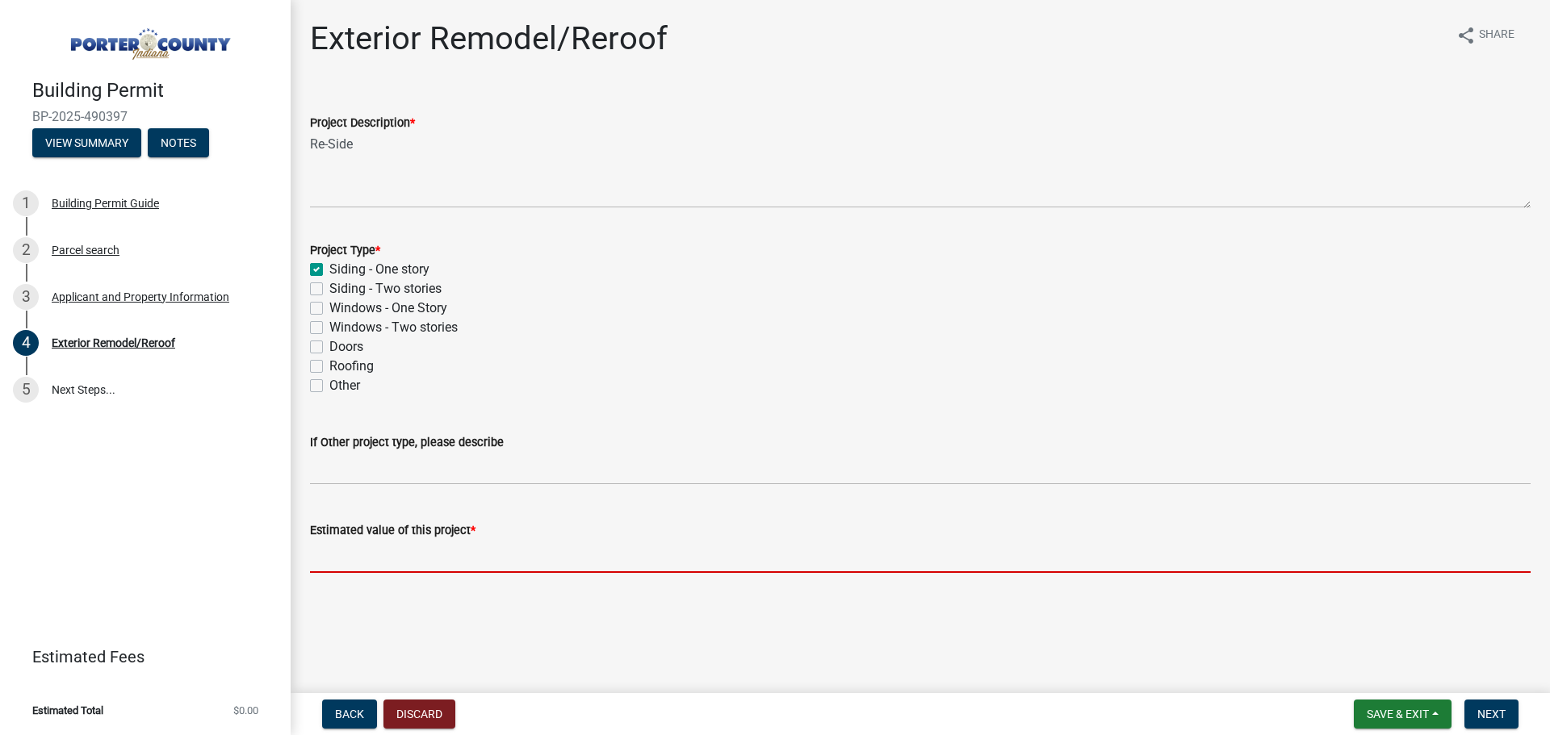
click at [420, 578] on wm-data-entity-input "Estimated value of this project *" at bounding box center [920, 543] width 1221 height 90
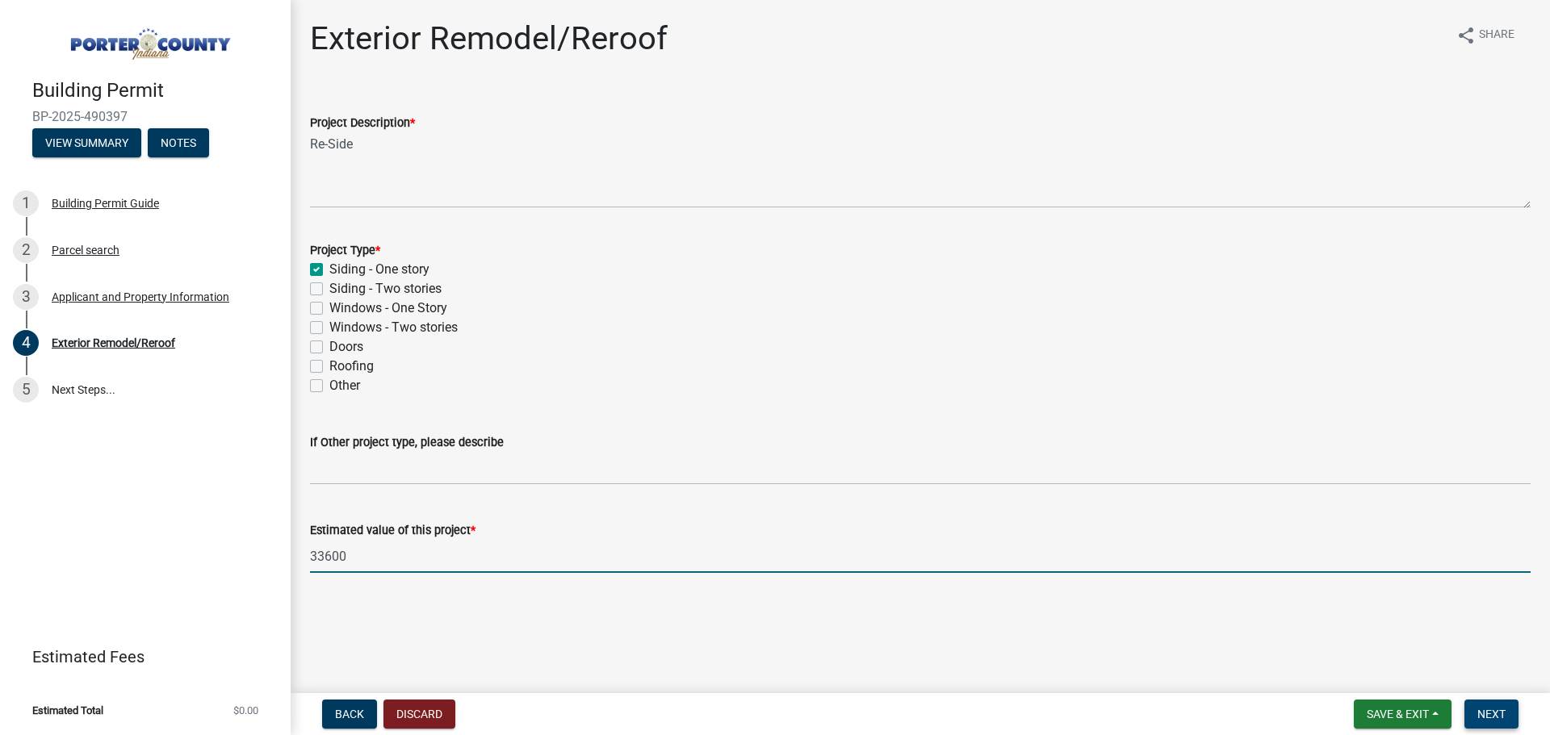
type input "33600"
click at [1482, 715] on span "Next" at bounding box center [1491, 714] width 28 height 13
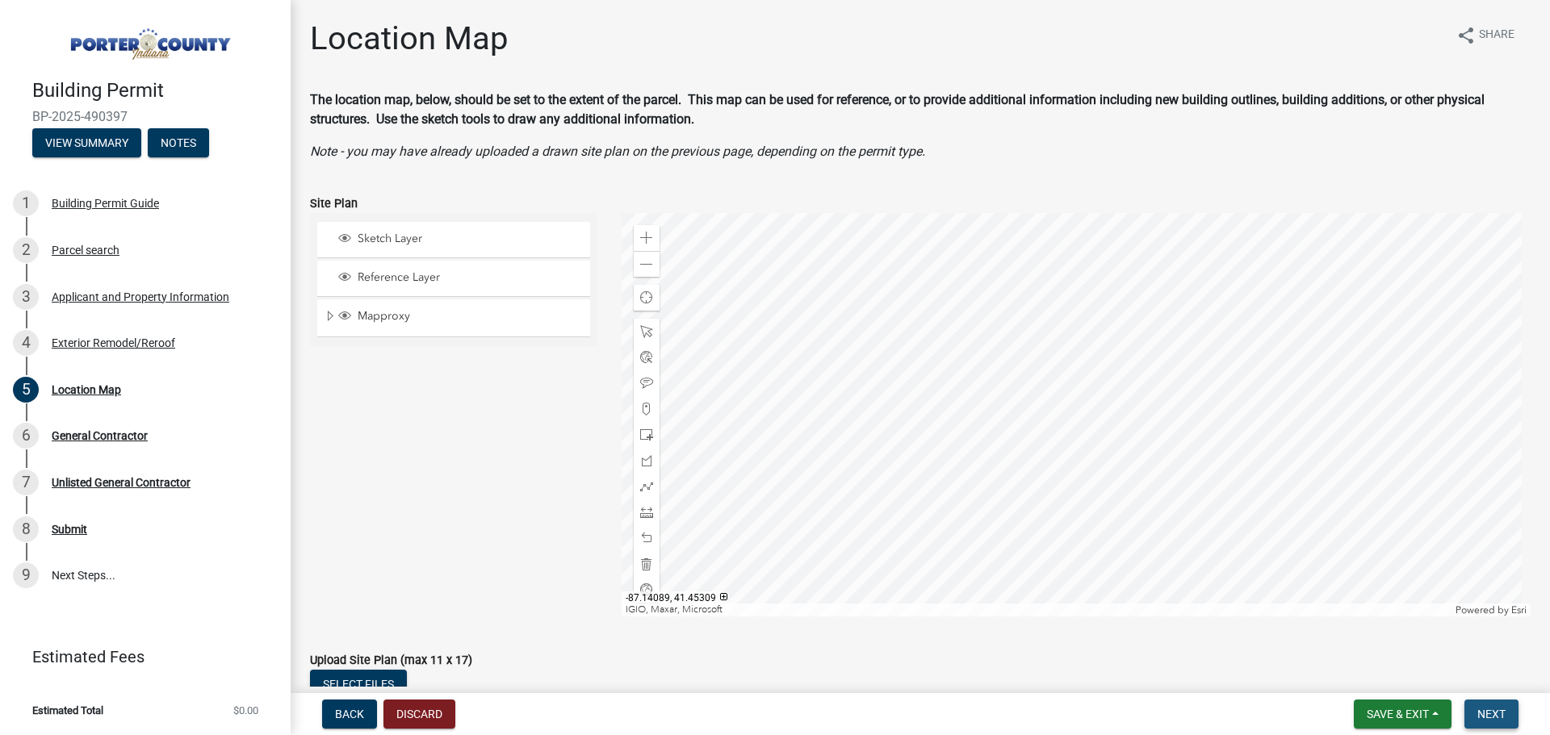
click at [1485, 712] on span "Next" at bounding box center [1491, 714] width 28 height 13
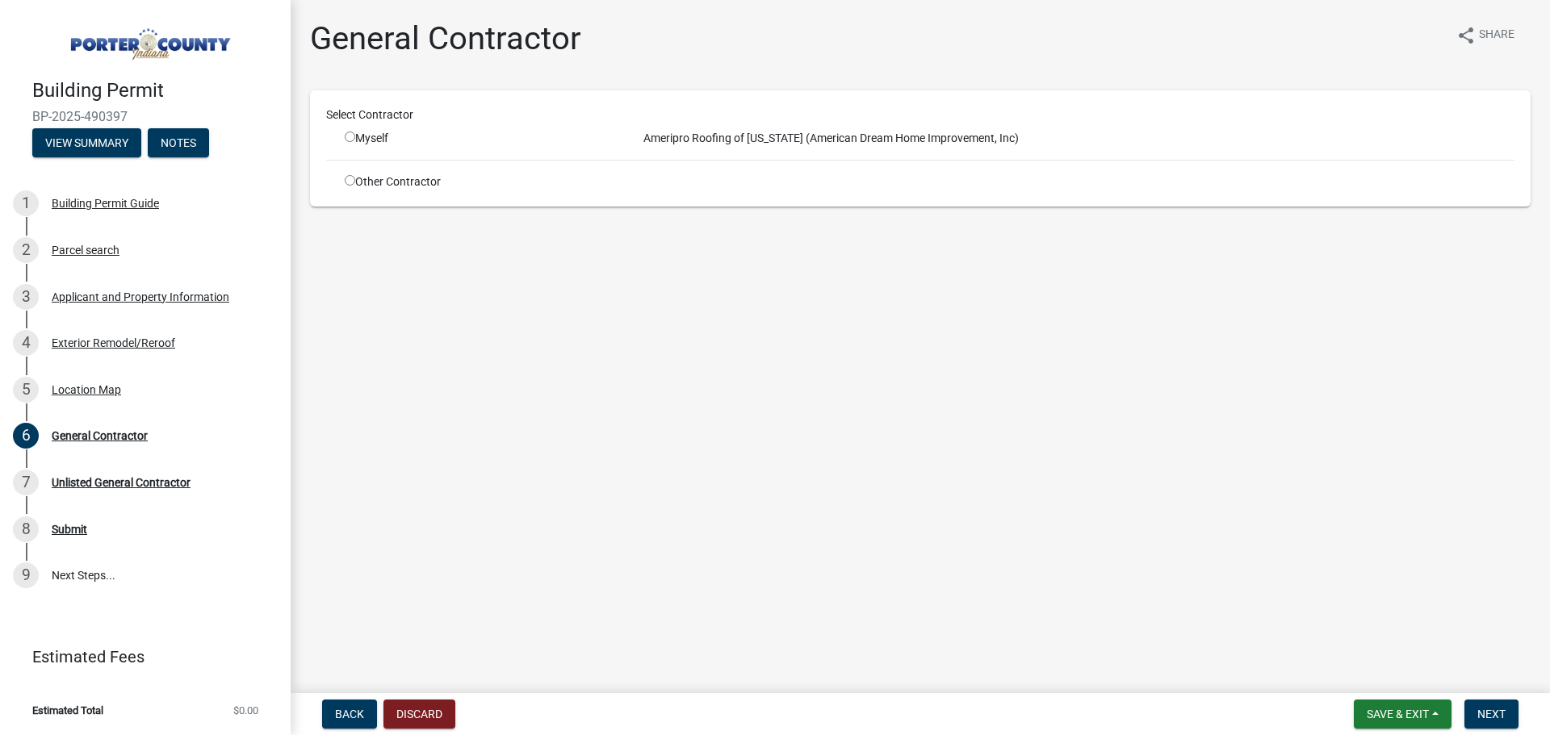
click at [356, 140] on div "Myself" at bounding box center [482, 138] width 274 height 17
click at [350, 140] on input "radio" at bounding box center [350, 137] width 10 height 10
radio input "true"
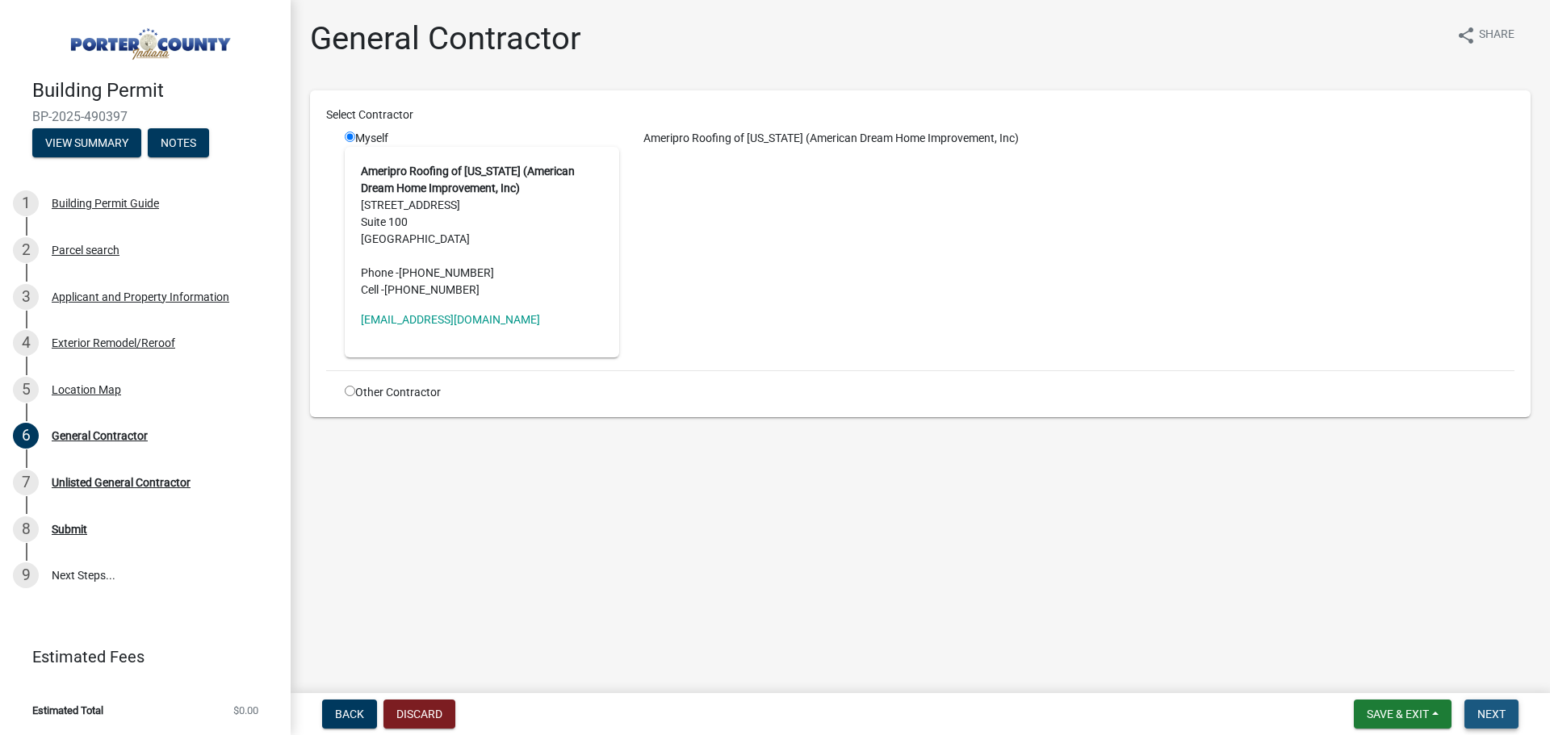
click at [1480, 703] on button "Next" at bounding box center [1491, 714] width 54 height 29
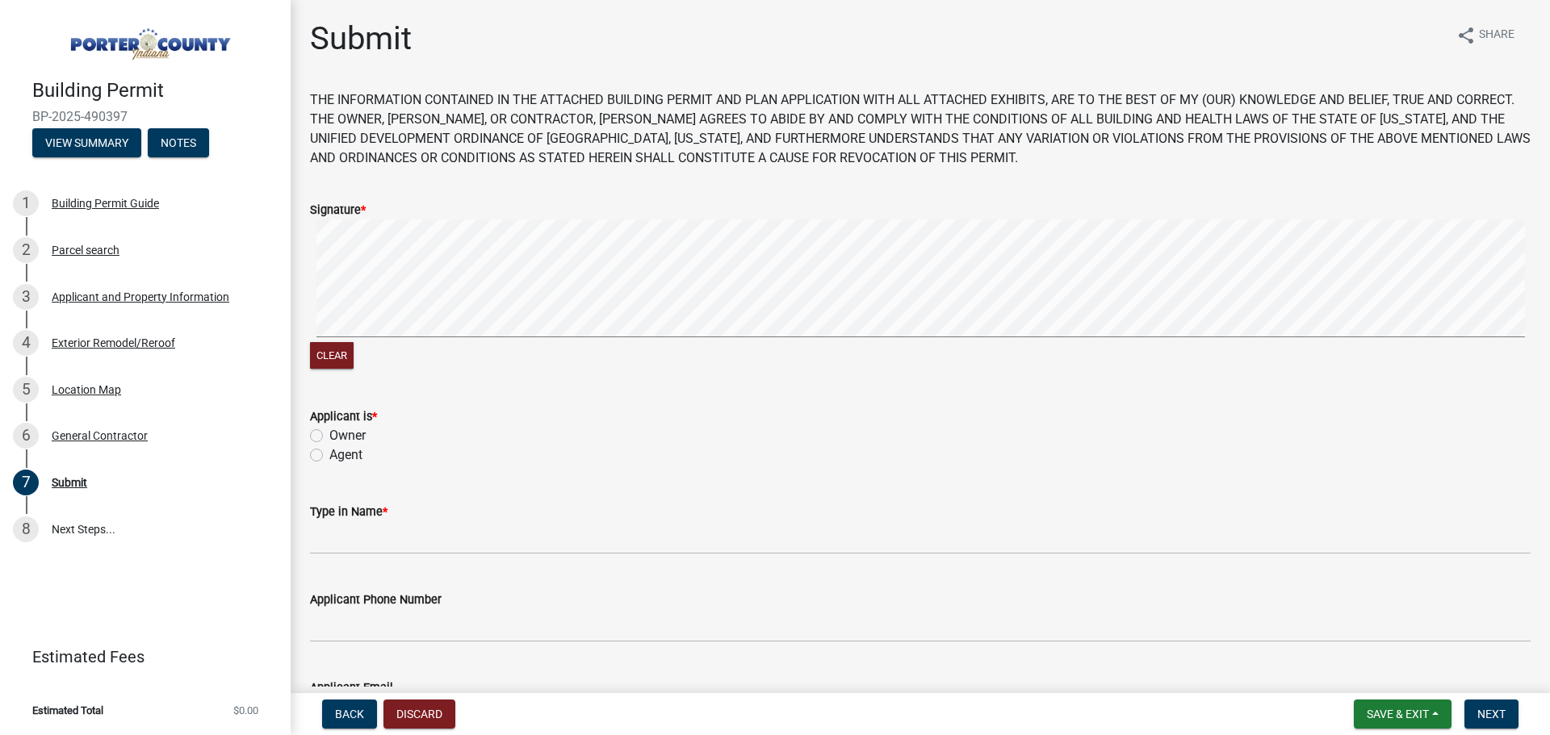
click at [329, 453] on label "Agent" at bounding box center [345, 455] width 33 height 19
click at [329, 453] on input "Agent" at bounding box center [334, 451] width 10 height 10
radio input "true"
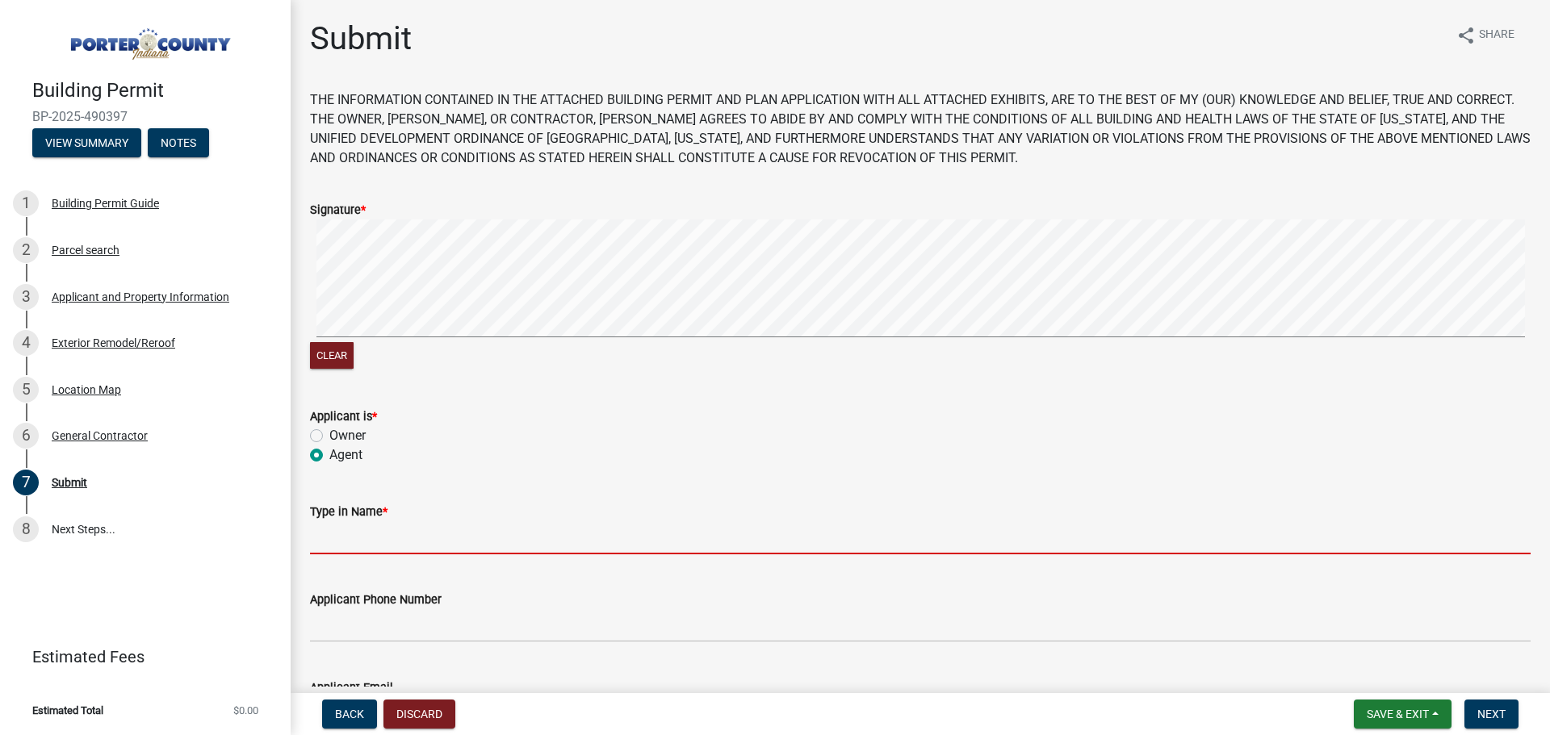
click at [341, 536] on input "Type in Name *" at bounding box center [920, 538] width 1221 height 33
type input "[PERSON_NAME]"
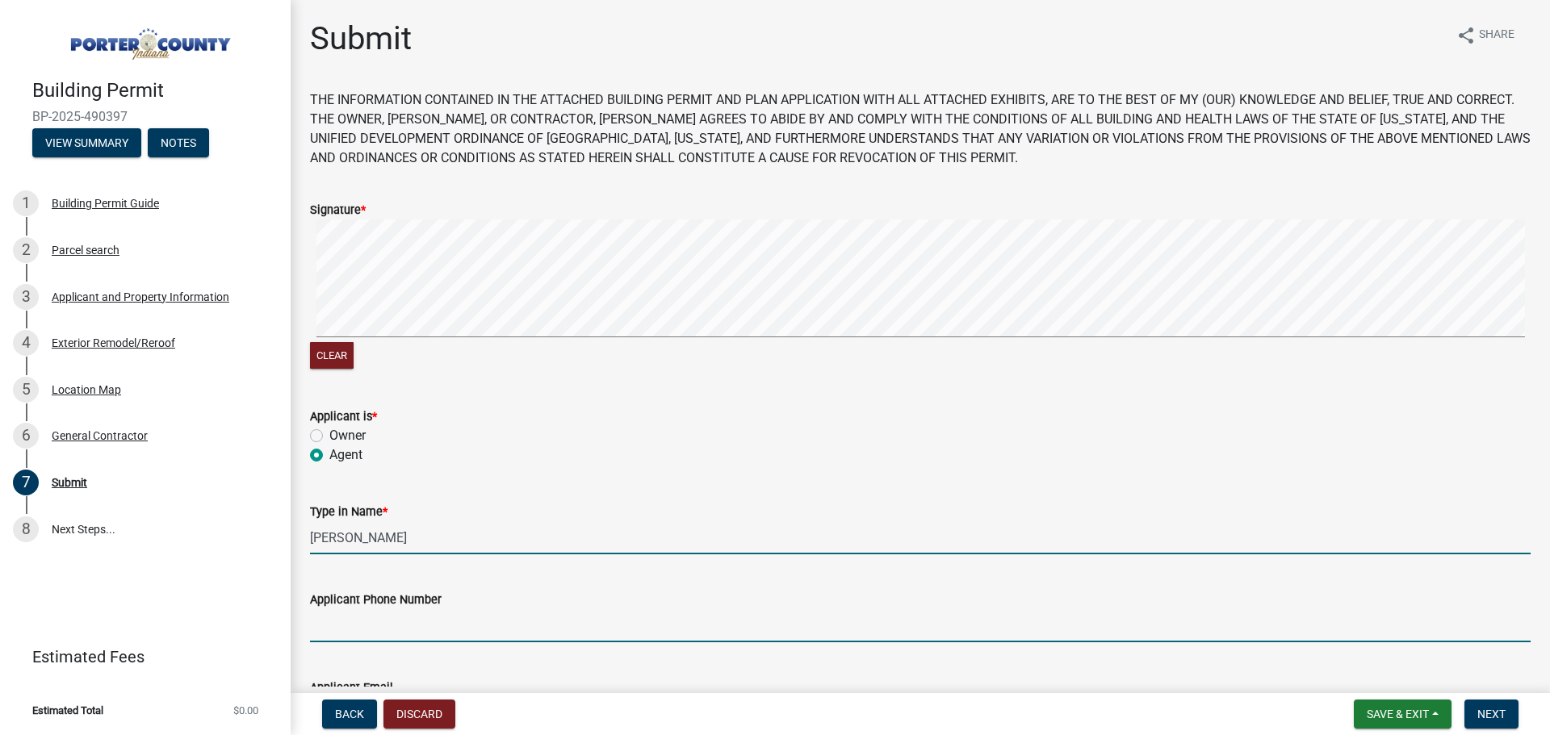
type input "2198835324"
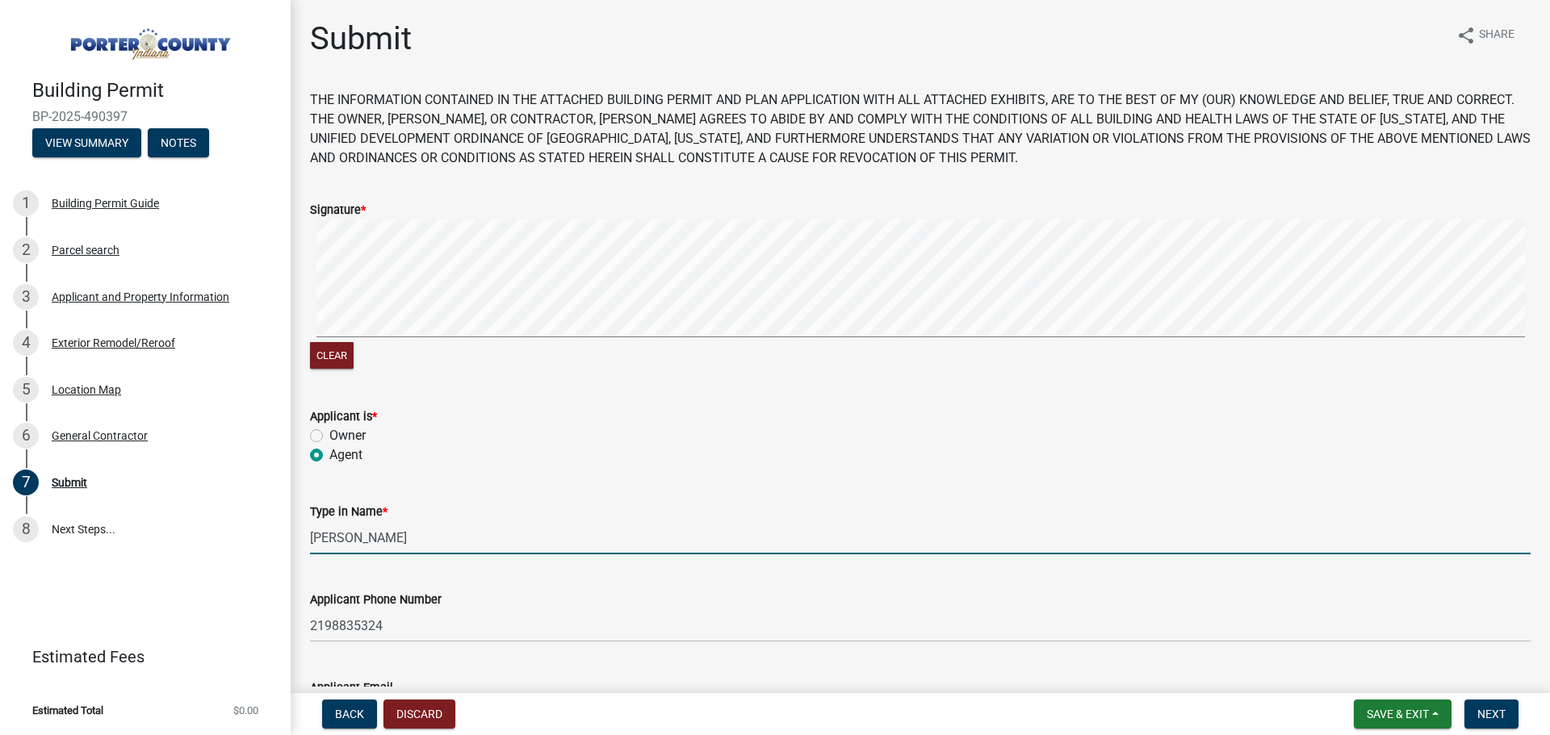
type input "[EMAIL_ADDRESS][DOMAIN_NAME]"
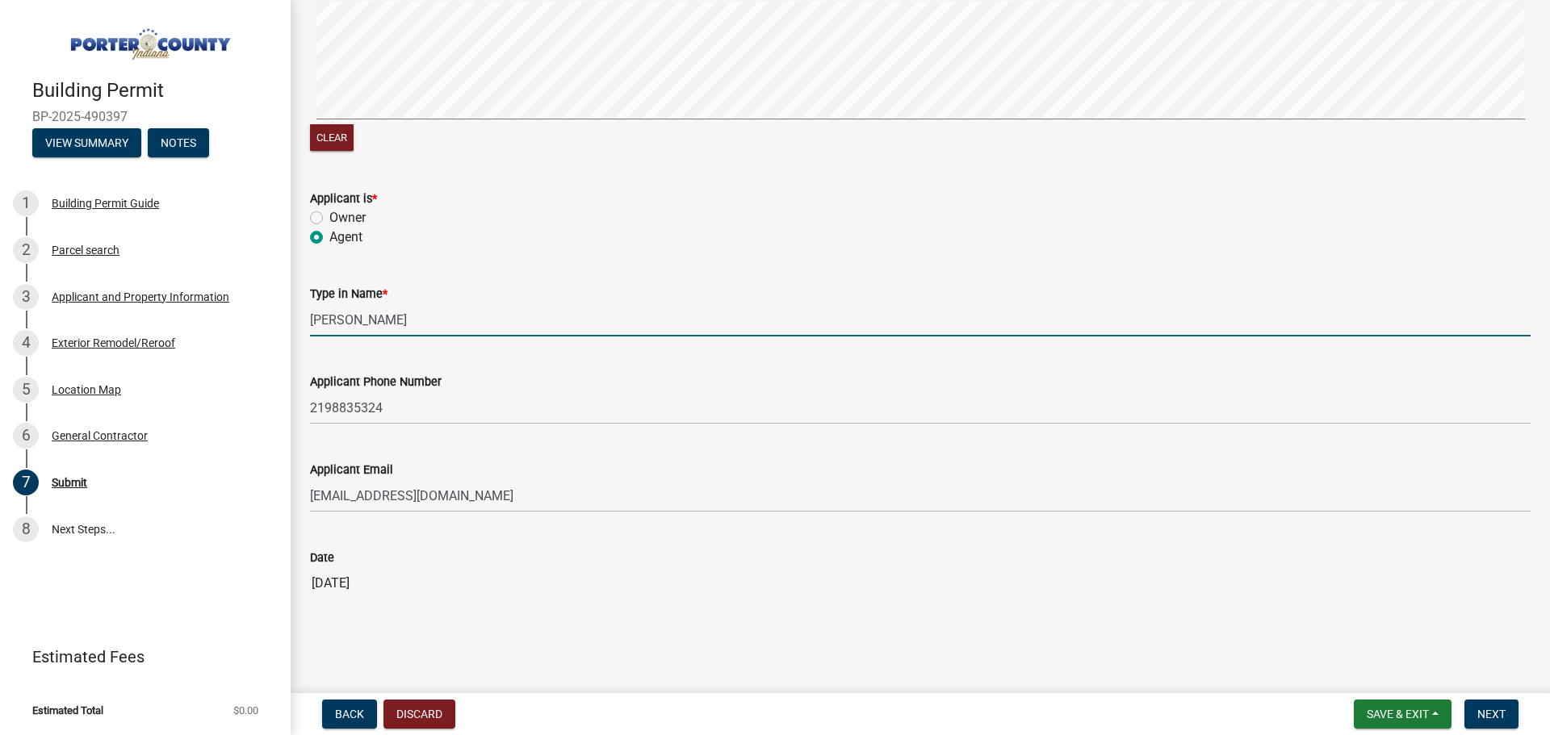
scroll to position [220, 0]
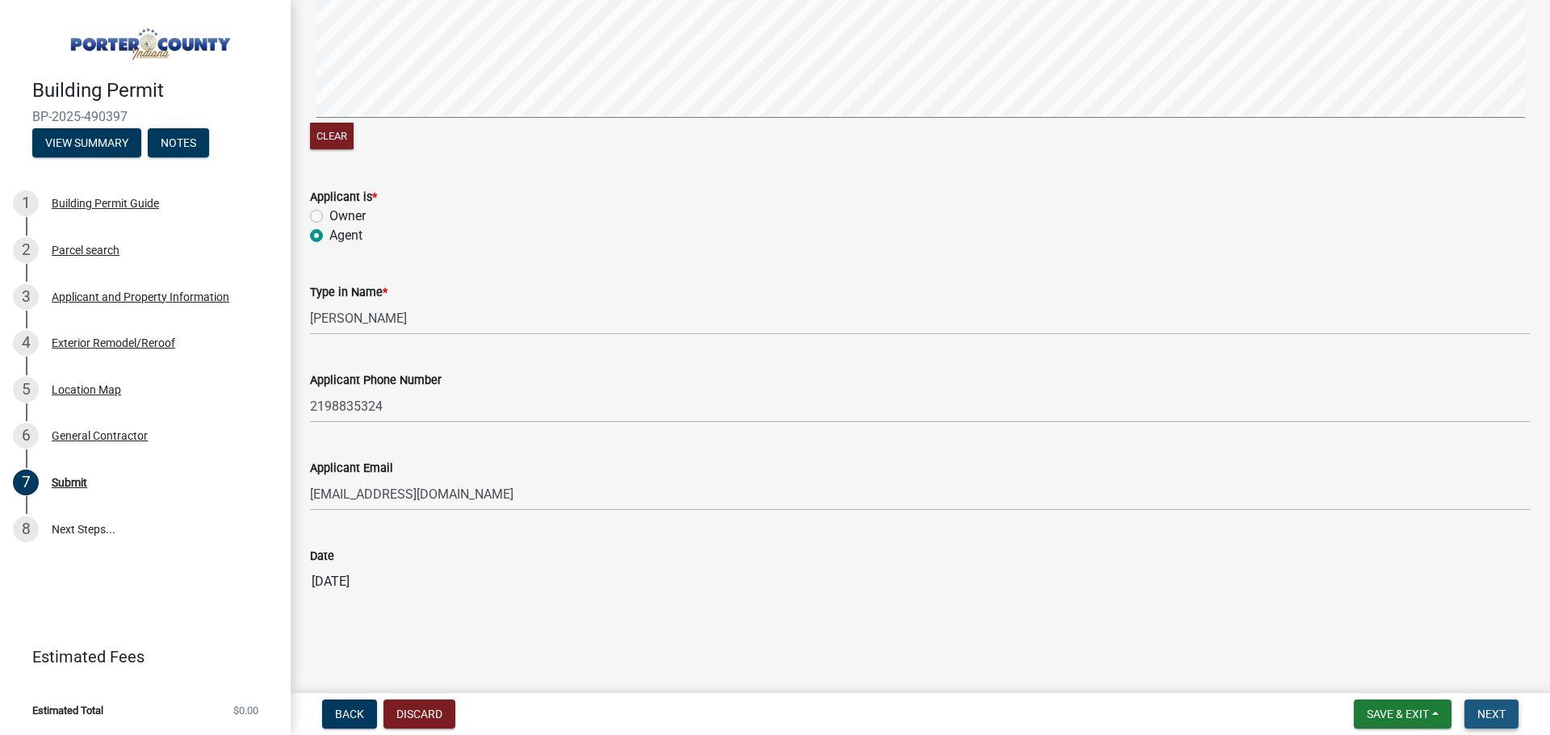
click at [1505, 715] on span "Next" at bounding box center [1491, 714] width 28 height 13
